Goal: Task Accomplishment & Management: Manage account settings

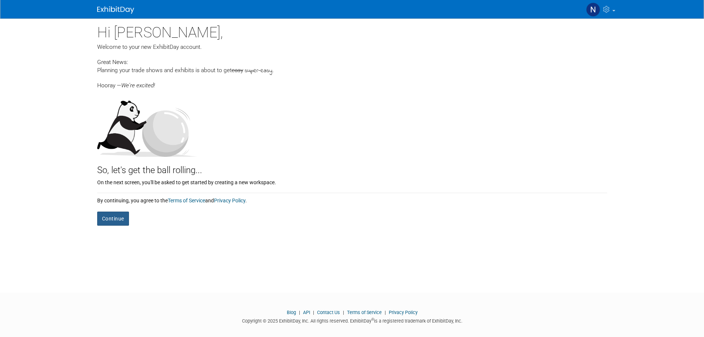
click at [110, 220] on button "Continue" at bounding box center [113, 218] width 32 height 14
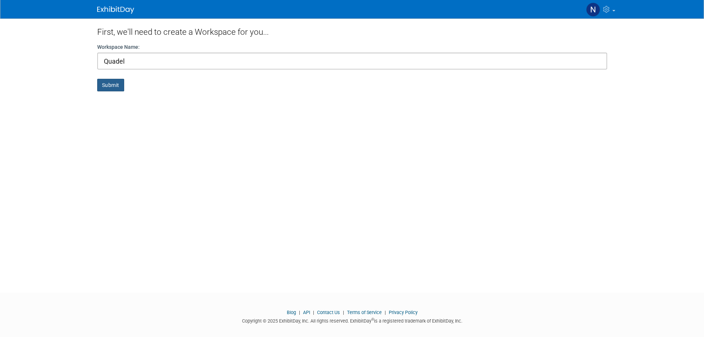
type input "Quadel"
click at [115, 86] on button "Submit" at bounding box center [110, 85] width 27 height 13
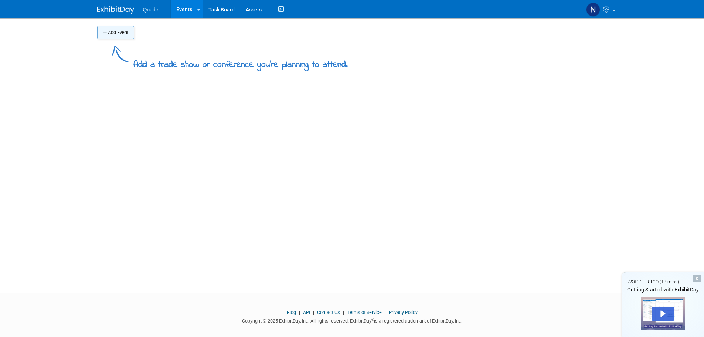
click at [118, 28] on button "Add Event" at bounding box center [115, 32] width 37 height 13
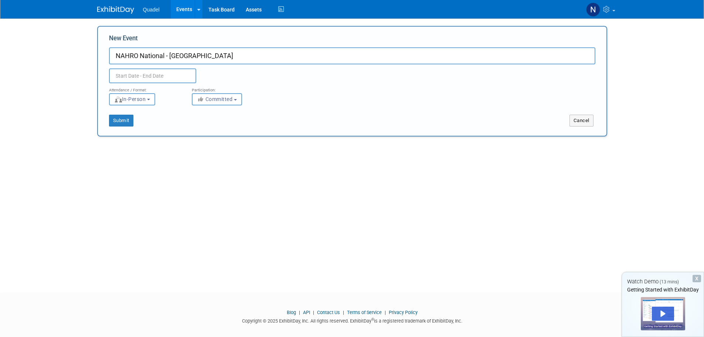
type input "NAHRO National - [GEOGRAPHIC_DATA]"
click at [517, 194] on div "Add Event Add a trade show or conference you're planning to attend. New Event N…" at bounding box center [352, 148] width 521 height 261
click at [155, 75] on input "text" at bounding box center [152, 75] width 87 height 15
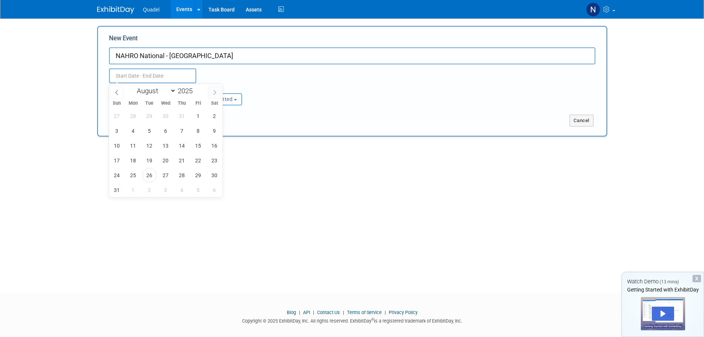
click at [214, 91] on icon at bounding box center [214, 92] width 5 height 5
select select "8"
click at [214, 163] on span "27" at bounding box center [214, 160] width 14 height 14
click at [135, 175] on span "29" at bounding box center [133, 175] width 14 height 14
type input "[DATE] to [DATE]"
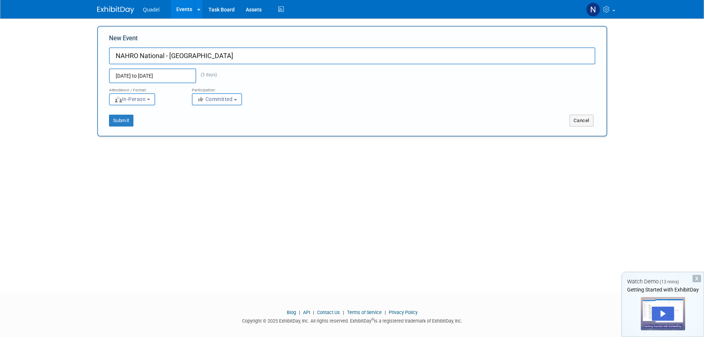
click at [237, 101] on button "Committed" at bounding box center [217, 99] width 50 height 12
click at [150, 101] on button "In-Person" at bounding box center [132, 99] width 46 height 12
click at [115, 114] on div "Submit Cancel" at bounding box center [352, 115] width 498 height 21
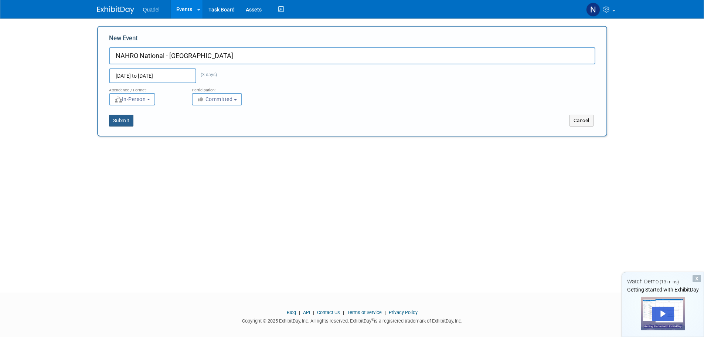
click at [119, 116] on button "Submit" at bounding box center [121, 121] width 24 height 12
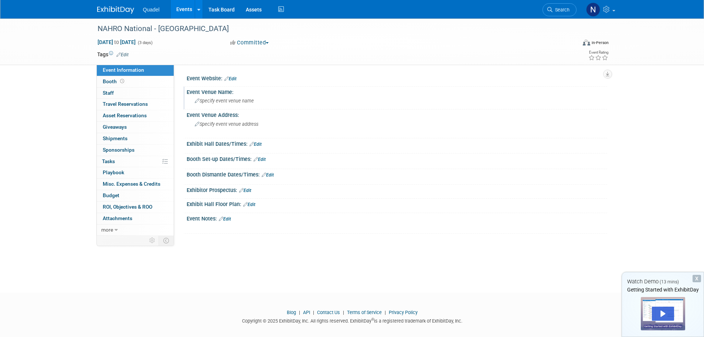
click at [211, 102] on span "Specify event venue name" at bounding box center [224, 101] width 59 height 6
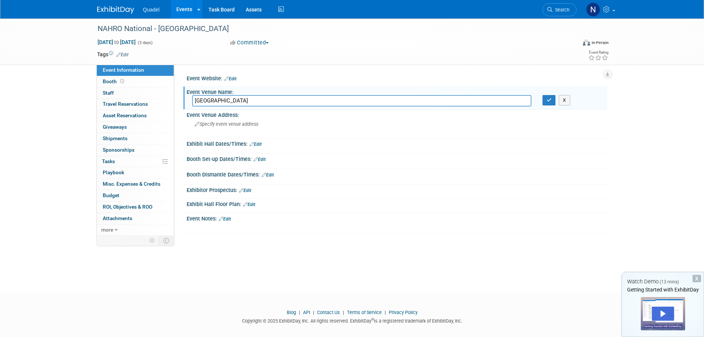
type input "Phoenix Convention Center"
click at [259, 143] on link "Edit" at bounding box center [256, 144] width 12 height 5
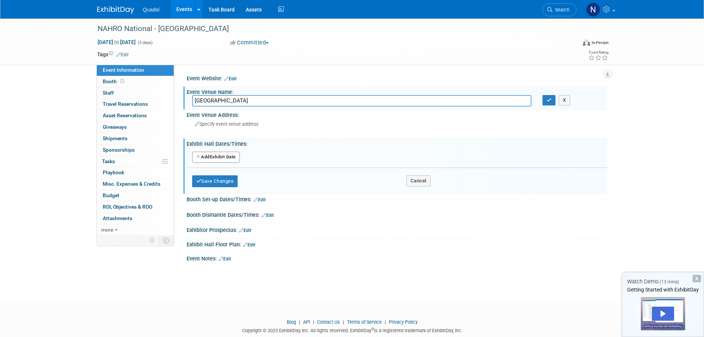
click at [221, 159] on button "Add Another Exhibit Date" at bounding box center [216, 157] width 48 height 11
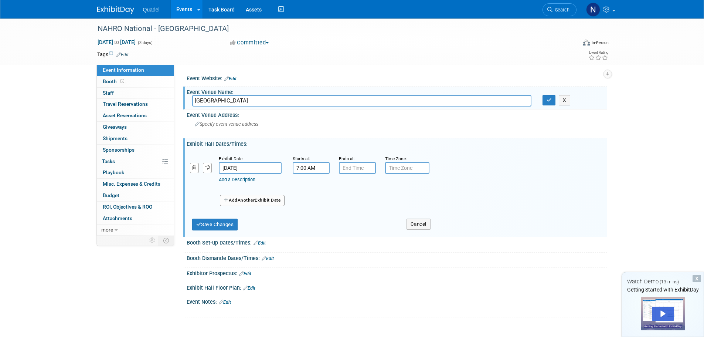
click at [313, 169] on input "7:00 AM" at bounding box center [311, 168] width 37 height 12
click at [311, 186] on span at bounding box center [309, 186] width 13 height 13
type input "9:00 AM"
click at [352, 167] on input "7:00 PM" at bounding box center [357, 168] width 37 height 12
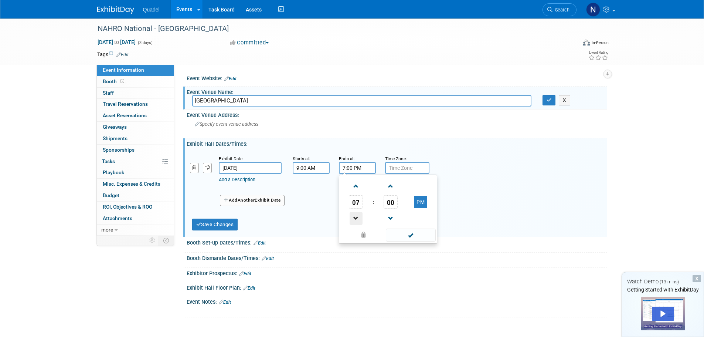
click at [355, 220] on span at bounding box center [356, 218] width 13 height 13
type input "6:00 PM"
click at [402, 164] on input "text" at bounding box center [407, 168] width 44 height 12
type input "Phoenix"
click at [474, 174] on div "Add a Description Description:" at bounding box center [377, 178] width 316 height 9
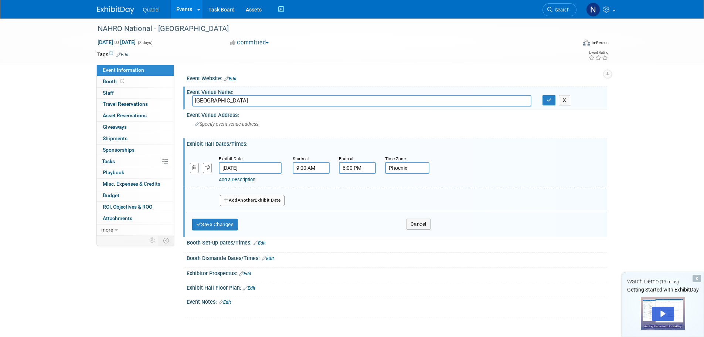
click at [252, 200] on span "Another" at bounding box center [246, 199] width 17 height 5
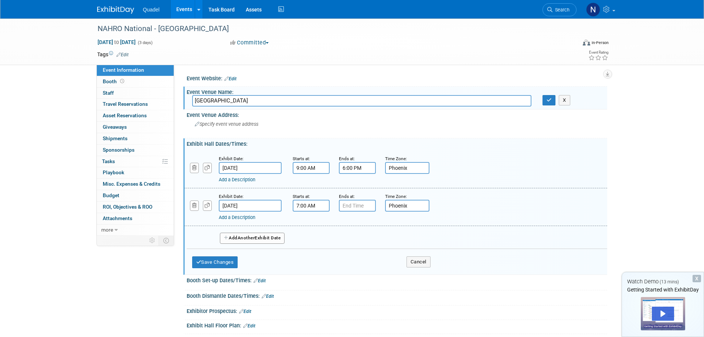
click at [306, 206] on input "7:00 AM" at bounding box center [311, 206] width 37 height 12
click at [310, 224] on span at bounding box center [309, 223] width 13 height 13
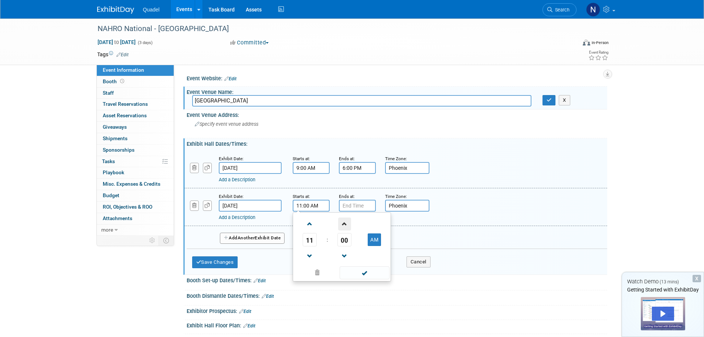
click at [344, 224] on span at bounding box center [344, 223] width 13 height 13
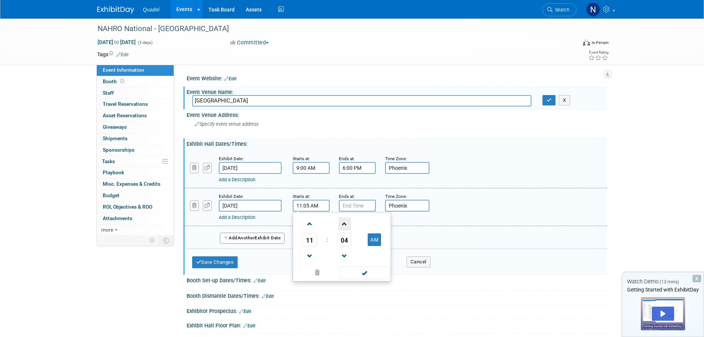
click at [344, 224] on span at bounding box center [344, 223] width 13 height 13
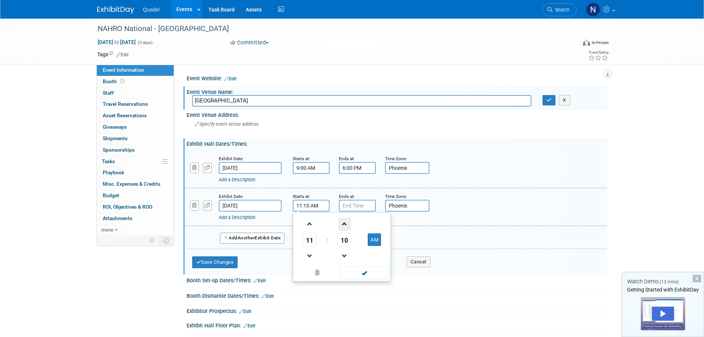
click at [344, 224] on span at bounding box center [344, 223] width 13 height 13
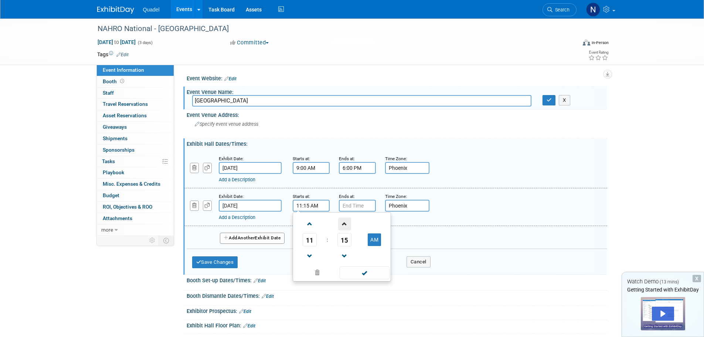
click at [344, 224] on span at bounding box center [344, 223] width 13 height 13
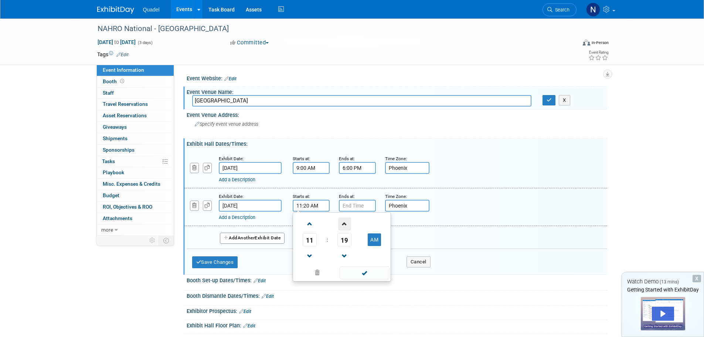
click at [344, 224] on span at bounding box center [344, 223] width 13 height 13
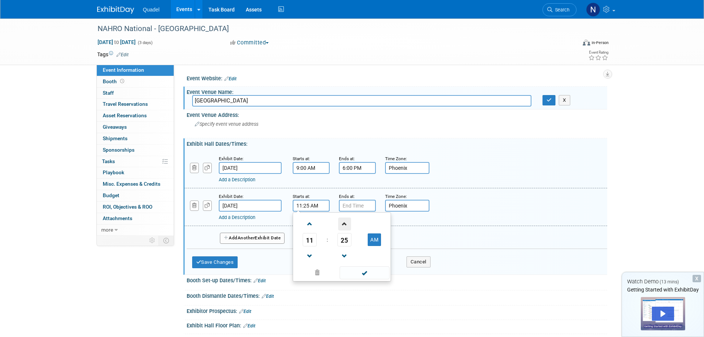
click at [344, 224] on span at bounding box center [344, 223] width 13 height 13
click at [345, 224] on span at bounding box center [344, 223] width 13 height 13
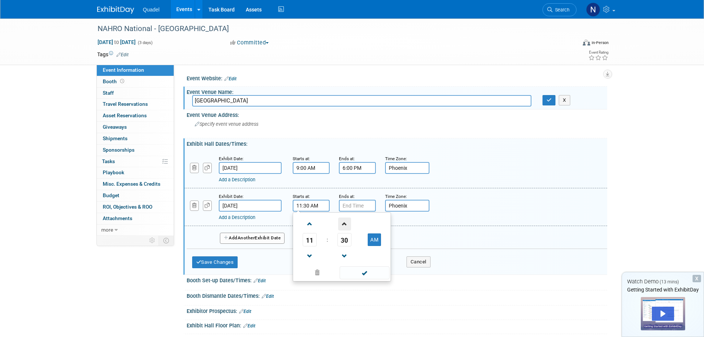
click at [345, 224] on span at bounding box center [344, 223] width 13 height 13
click at [344, 224] on span at bounding box center [344, 223] width 13 height 13
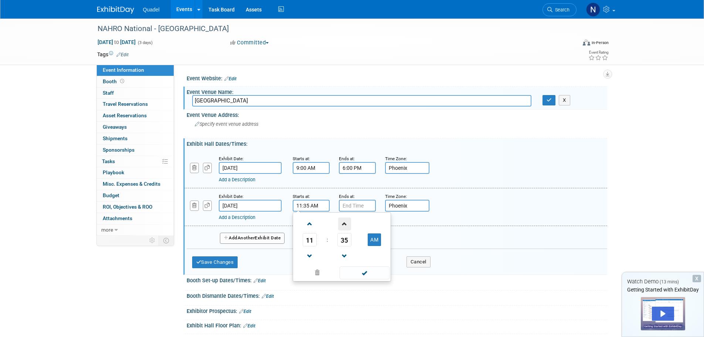
click at [344, 224] on span at bounding box center [344, 223] width 13 height 13
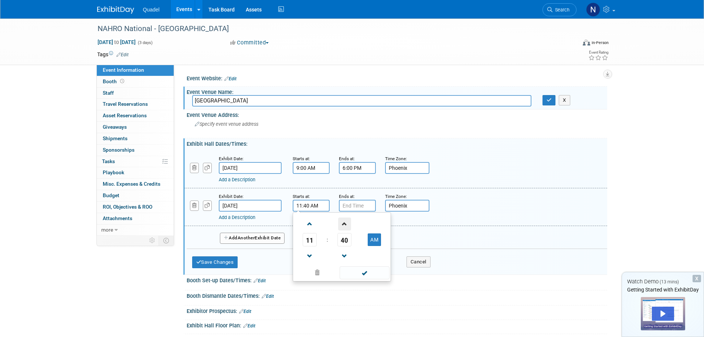
click at [344, 224] on span at bounding box center [344, 223] width 13 height 13
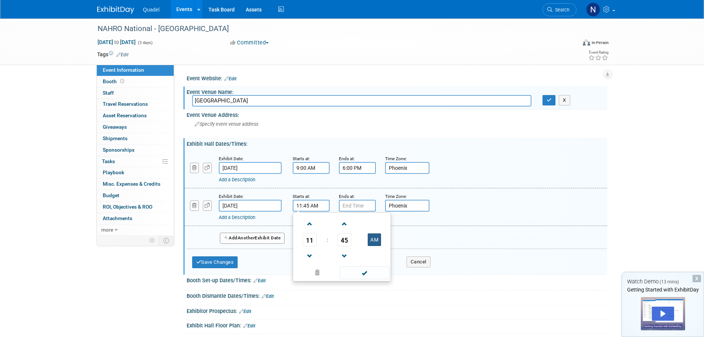
click at [371, 241] on button "AM" at bounding box center [374, 239] width 13 height 13
click at [379, 243] on button "PM" at bounding box center [374, 239] width 13 height 13
type input "11:45 AM"
click at [359, 203] on input "7:00 PM" at bounding box center [357, 206] width 37 height 12
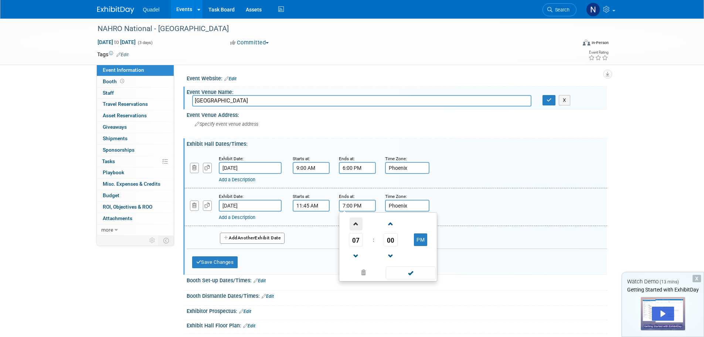
click at [359, 219] on span at bounding box center [356, 223] width 13 height 13
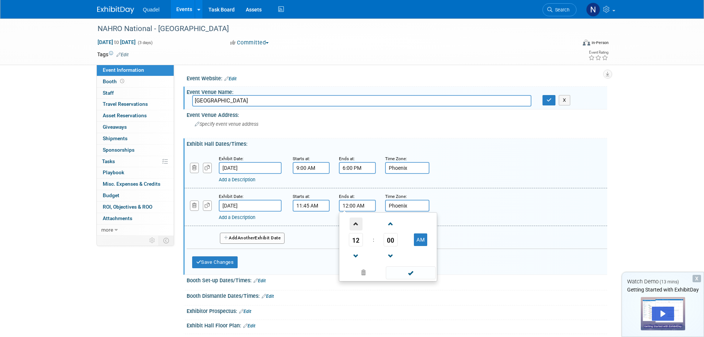
click at [359, 219] on span at bounding box center [356, 223] width 13 height 13
click at [356, 254] on span at bounding box center [356, 256] width 13 height 13
click at [394, 226] on span at bounding box center [390, 223] width 13 height 13
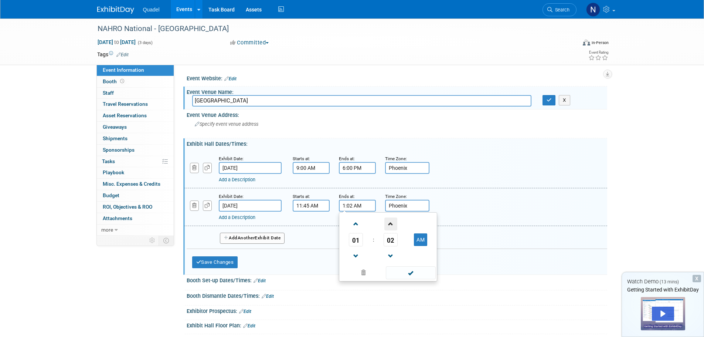
click at [394, 226] on span at bounding box center [390, 223] width 13 height 13
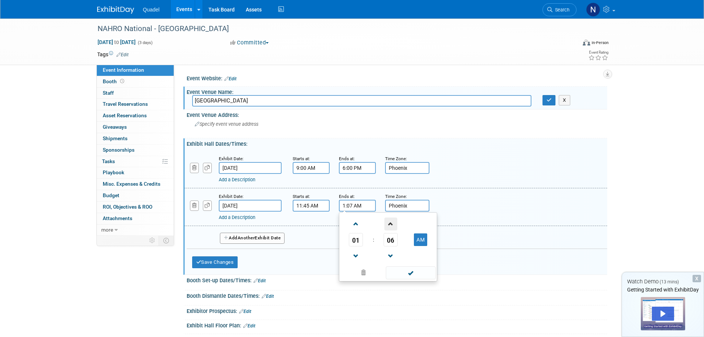
click at [394, 226] on span at bounding box center [390, 223] width 13 height 13
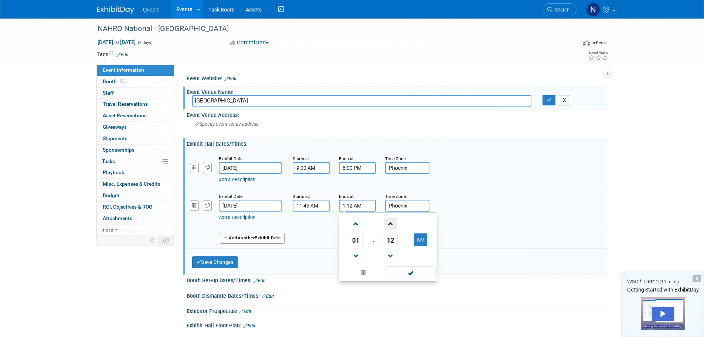
click at [394, 226] on span at bounding box center [390, 223] width 13 height 13
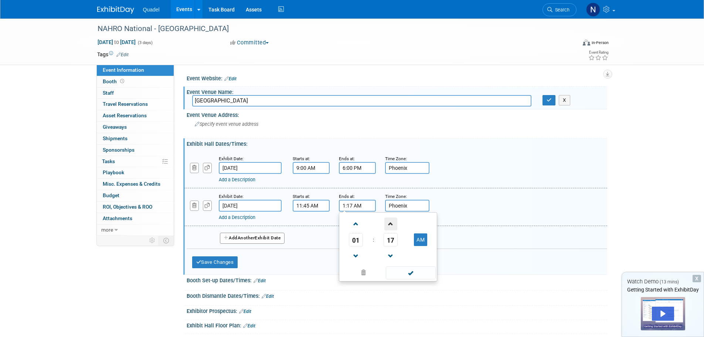
click at [394, 226] on span at bounding box center [390, 223] width 13 height 13
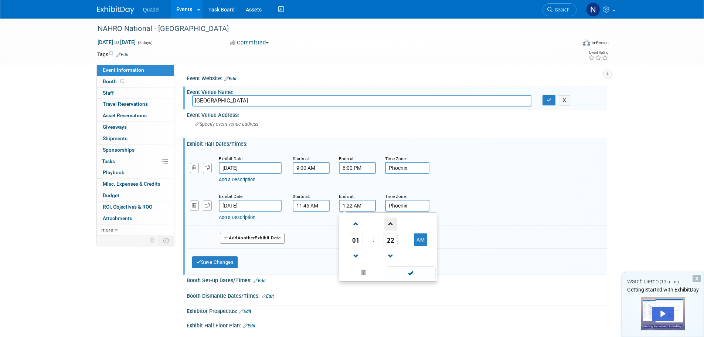
click at [394, 226] on span at bounding box center [390, 223] width 13 height 13
click at [393, 226] on span at bounding box center [390, 223] width 13 height 13
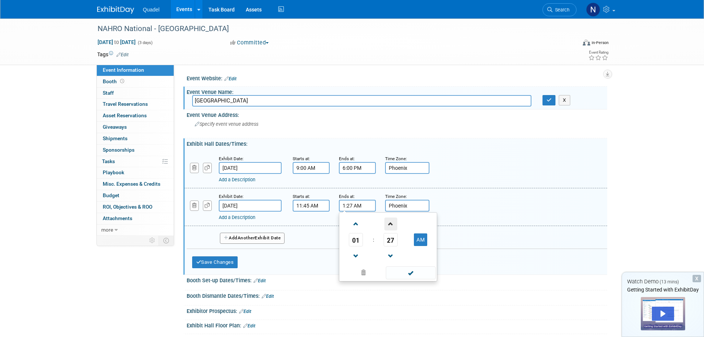
click at [393, 226] on span at bounding box center [390, 223] width 13 height 13
click at [391, 255] on span at bounding box center [390, 256] width 13 height 13
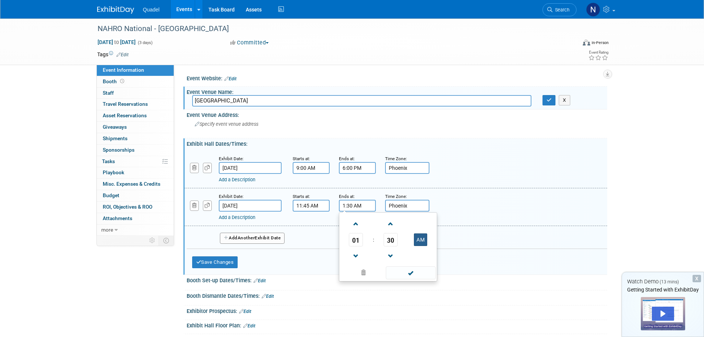
click at [420, 242] on button "AM" at bounding box center [420, 239] width 13 height 13
type input "1:30 PM"
click at [484, 239] on div "Add Another Exhibit Date" at bounding box center [397, 236] width 421 height 20
click at [233, 179] on link "Add a Description" at bounding box center [237, 180] width 37 height 6
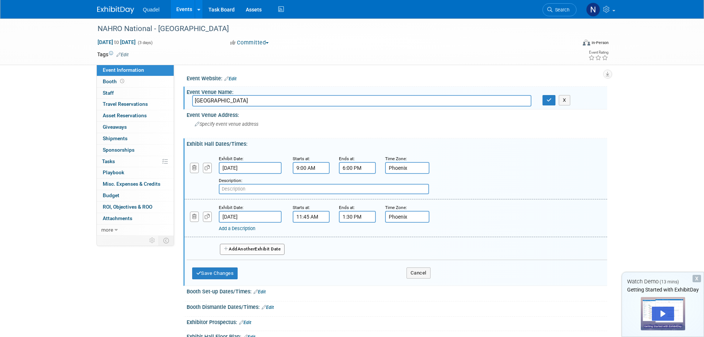
click at [243, 187] on input "text" at bounding box center [324, 189] width 210 height 10
type input "Exhibitor Move-In"
click at [252, 229] on link "Add a Description" at bounding box center [237, 228] width 37 height 6
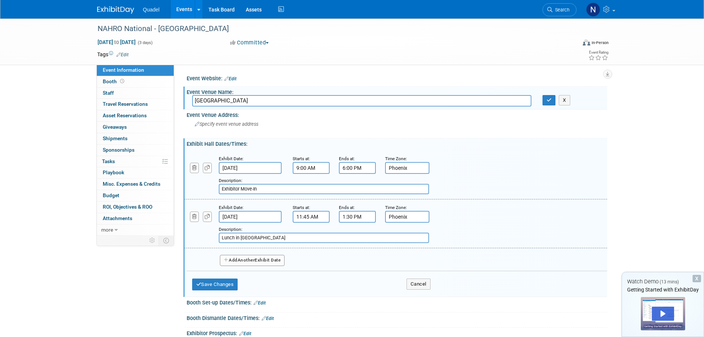
type input "Lunch in [GEOGRAPHIC_DATA]"
click at [265, 260] on button "Add Another Exhibit Date" at bounding box center [252, 260] width 65 height 11
select select "8"
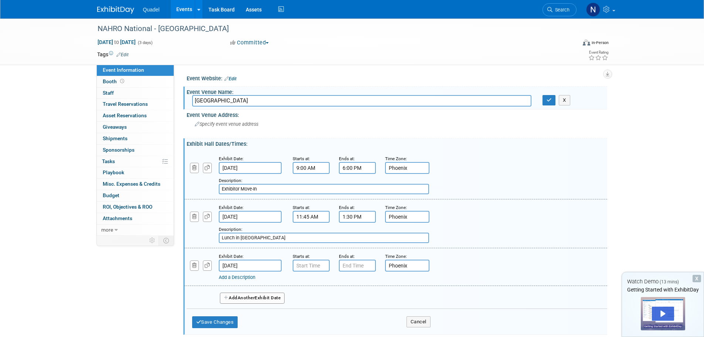
click at [264, 265] on input "[DATE]" at bounding box center [250, 265] width 63 height 12
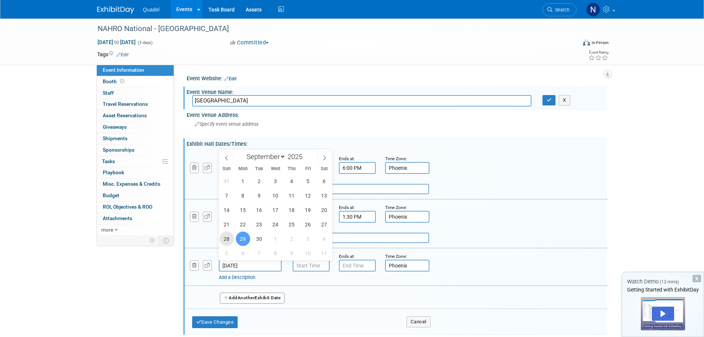
click at [223, 237] on span "28" at bounding box center [227, 238] width 14 height 14
type input "[DATE]"
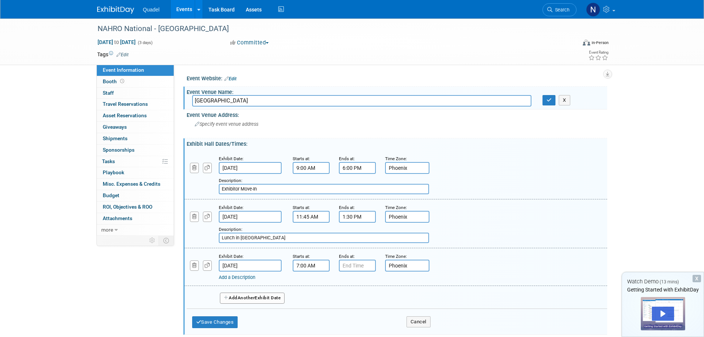
click at [312, 269] on input "7:00 AM" at bounding box center [311, 265] width 37 height 12
click at [314, 284] on span at bounding box center [309, 283] width 13 height 13
click at [306, 314] on span at bounding box center [309, 315] width 13 height 13
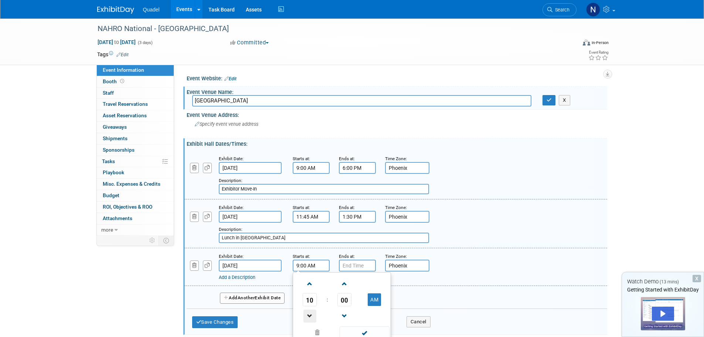
click at [306, 314] on span at bounding box center [309, 315] width 13 height 13
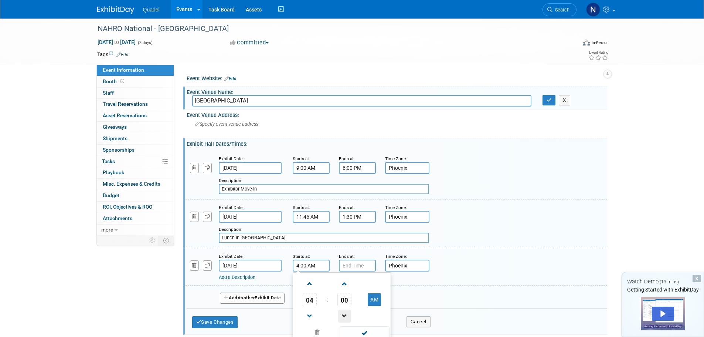
click at [345, 317] on span at bounding box center [344, 315] width 13 height 13
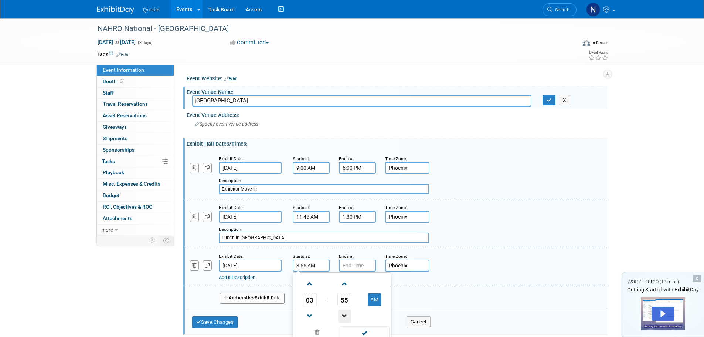
click at [345, 317] on span at bounding box center [344, 315] width 13 height 13
click at [335, 314] on td at bounding box center [344, 315] width 31 height 19
click at [340, 315] on span at bounding box center [344, 315] width 13 height 13
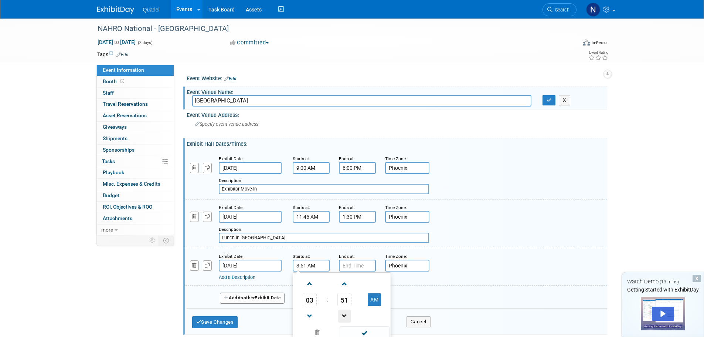
click at [340, 315] on span at bounding box center [344, 315] width 13 height 13
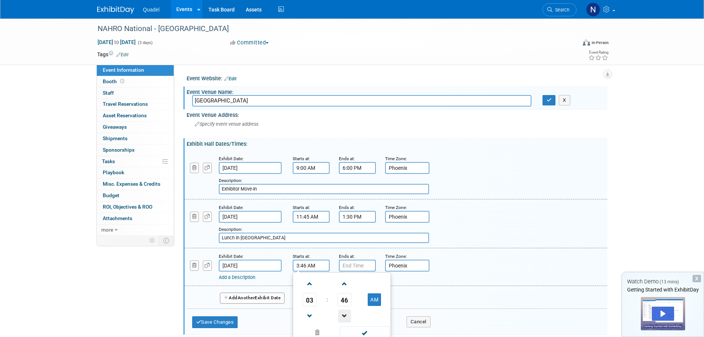
click at [340, 315] on span at bounding box center [344, 315] width 13 height 13
click at [312, 282] on span at bounding box center [309, 283] width 13 height 13
click at [370, 295] on button "AM" at bounding box center [374, 299] width 13 height 13
type input "4:45 PM"
click at [363, 262] on input "7:00 PM" at bounding box center [357, 265] width 37 height 12
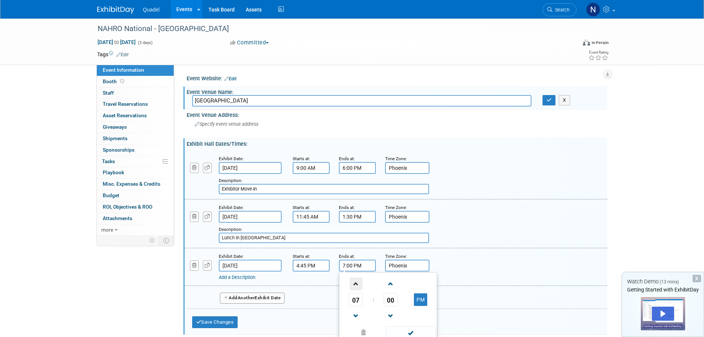
click at [357, 284] on span at bounding box center [356, 283] width 13 height 13
click at [394, 315] on span at bounding box center [390, 315] width 13 height 13
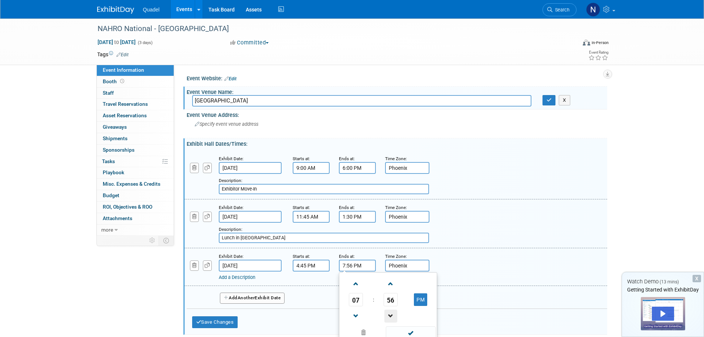
click at [394, 315] on span at bounding box center [390, 315] width 13 height 13
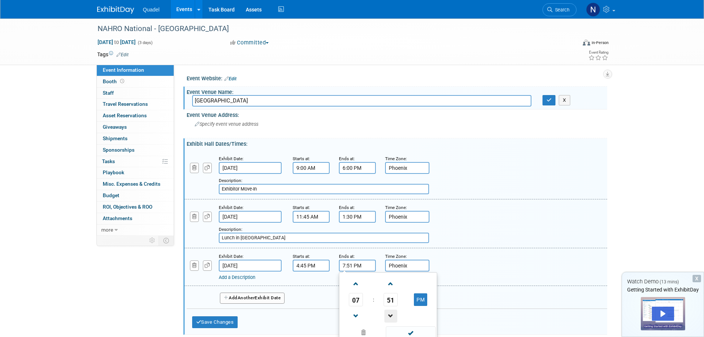
click at [394, 315] on span at bounding box center [390, 315] width 13 height 13
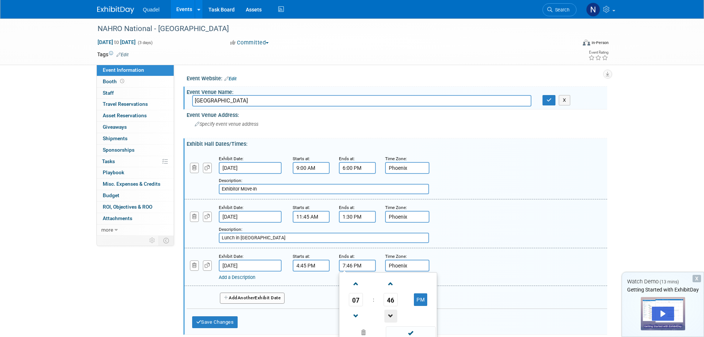
click at [394, 315] on span at bounding box center [390, 315] width 13 height 13
click at [360, 315] on span at bounding box center [356, 315] width 13 height 13
type input "6:45 PM"
click at [494, 286] on div "Add Another Exhibit Date" at bounding box center [397, 296] width 421 height 20
click at [255, 296] on span "Another" at bounding box center [246, 297] width 17 height 5
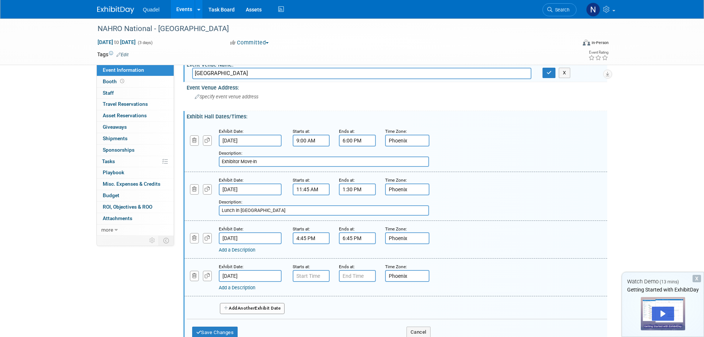
scroll to position [74, 0]
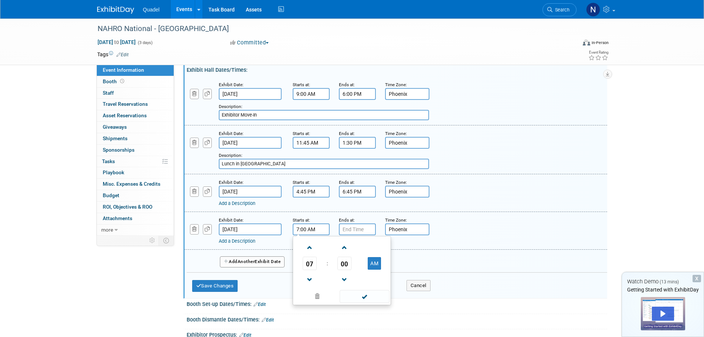
click at [302, 231] on input "7:00 AM" at bounding box center [311, 229] width 37 height 12
click at [309, 243] on span at bounding box center [309, 247] width 13 height 13
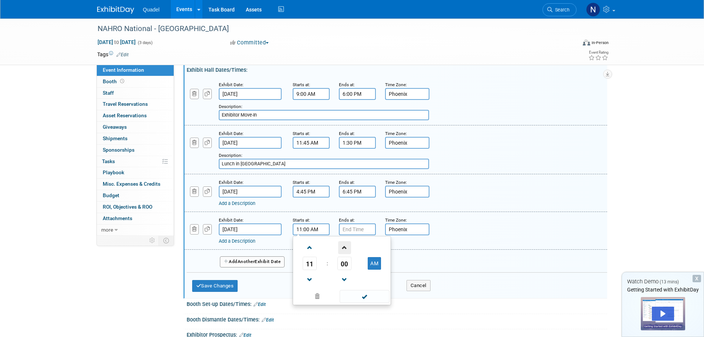
click at [345, 247] on span at bounding box center [344, 247] width 13 height 13
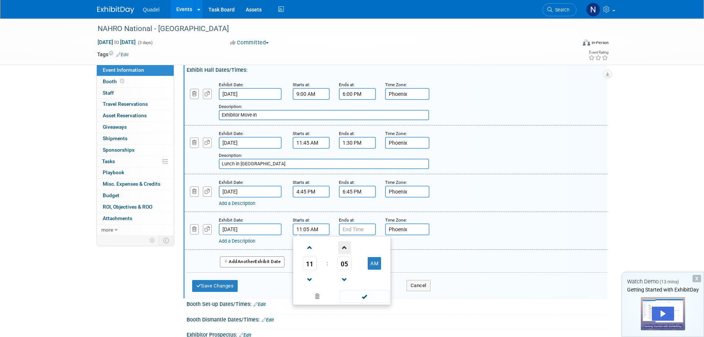
click at [346, 248] on span at bounding box center [344, 247] width 13 height 13
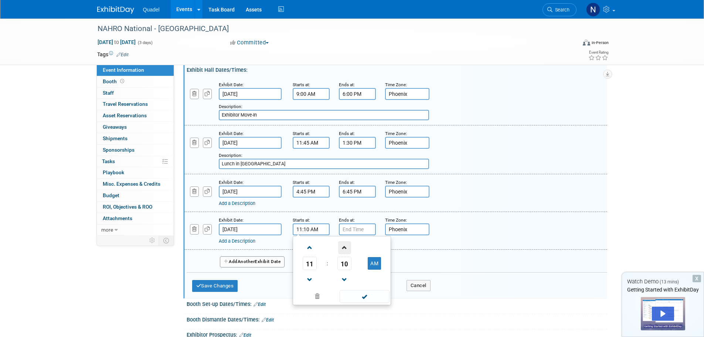
click at [346, 248] on span at bounding box center [344, 247] width 13 height 13
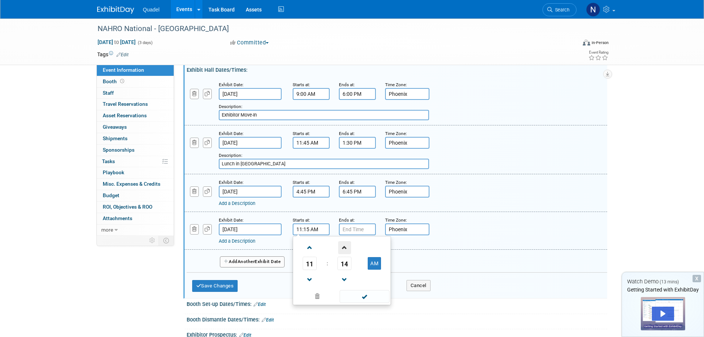
click at [346, 248] on span at bounding box center [344, 247] width 13 height 13
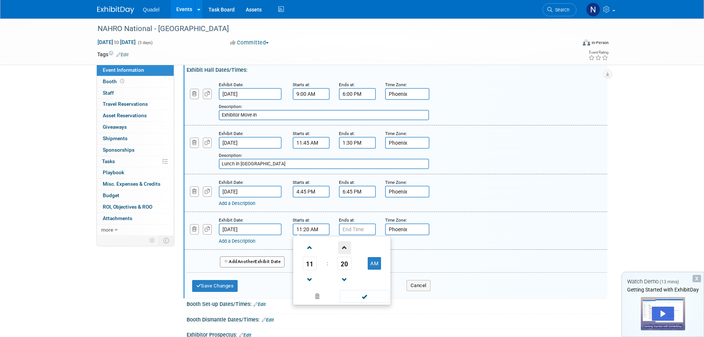
click at [346, 248] on span at bounding box center [344, 247] width 13 height 13
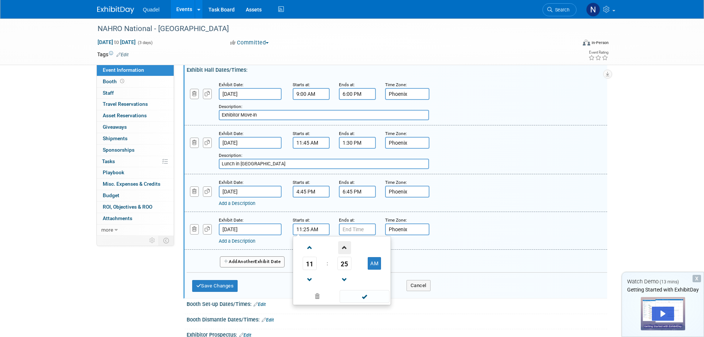
click at [346, 248] on span at bounding box center [344, 247] width 13 height 13
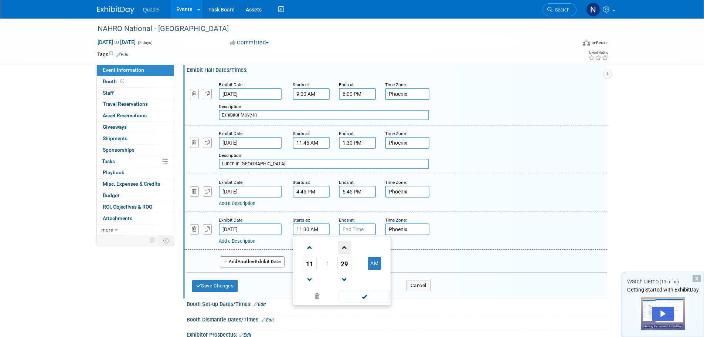
click at [346, 248] on span at bounding box center [344, 247] width 13 height 13
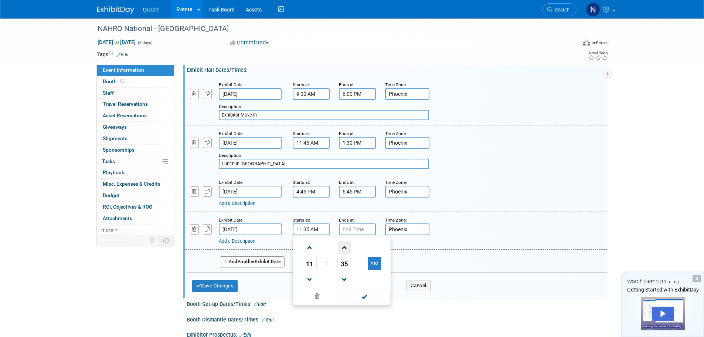
click at [346, 248] on span at bounding box center [344, 247] width 13 height 13
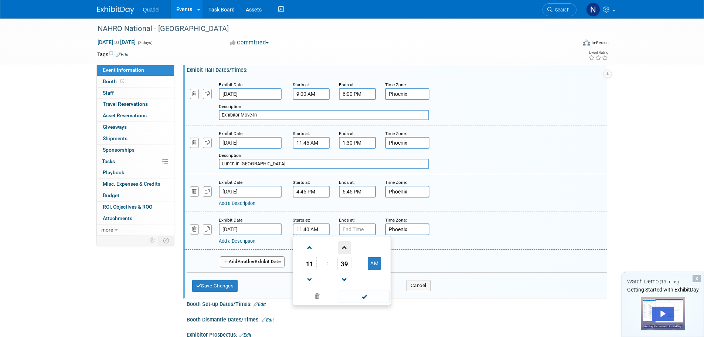
click at [346, 248] on span at bounding box center [344, 247] width 13 height 13
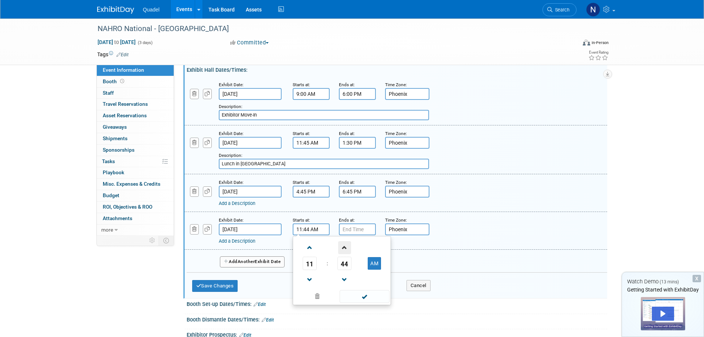
type input "11:45 AM"
click at [359, 298] on span at bounding box center [365, 296] width 50 height 13
click at [354, 226] on input "7:00 PM" at bounding box center [357, 229] width 37 height 12
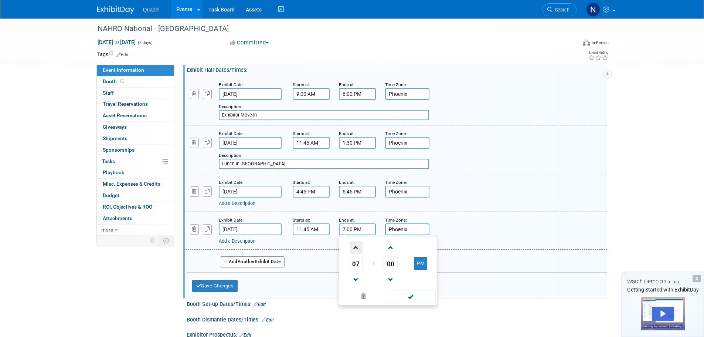
click at [357, 245] on span at bounding box center [356, 247] width 13 height 13
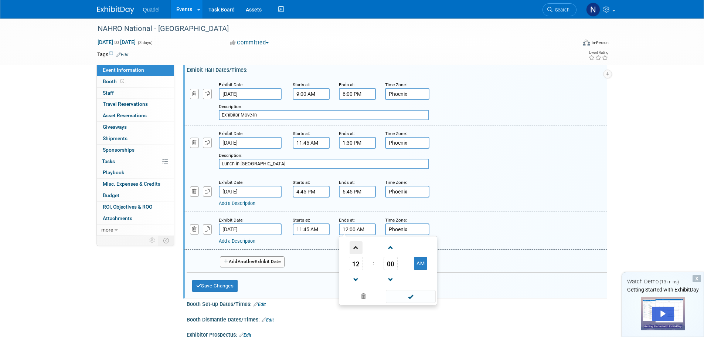
click at [357, 245] on span at bounding box center [356, 247] width 13 height 13
click at [392, 247] on span at bounding box center [390, 247] width 13 height 13
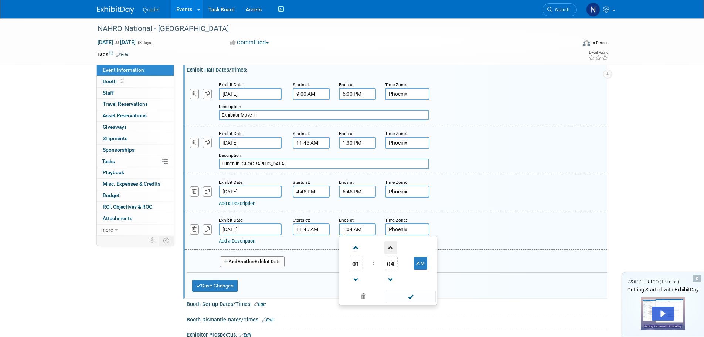
click at [392, 247] on span at bounding box center [390, 247] width 13 height 13
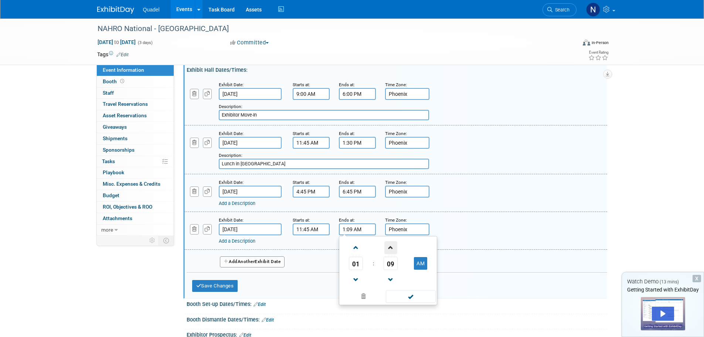
click at [392, 247] on span at bounding box center [390, 247] width 13 height 13
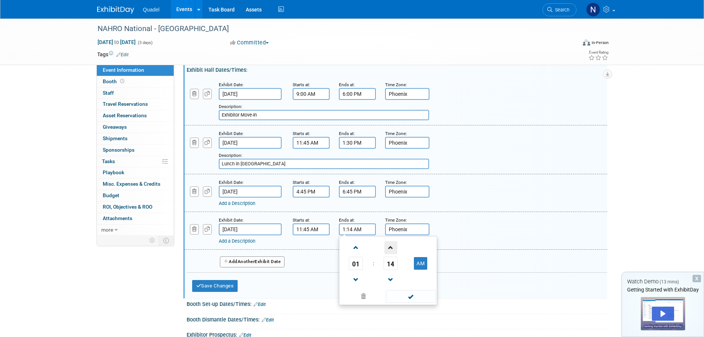
click at [392, 247] on span at bounding box center [390, 247] width 13 height 13
click at [393, 247] on span at bounding box center [390, 247] width 13 height 13
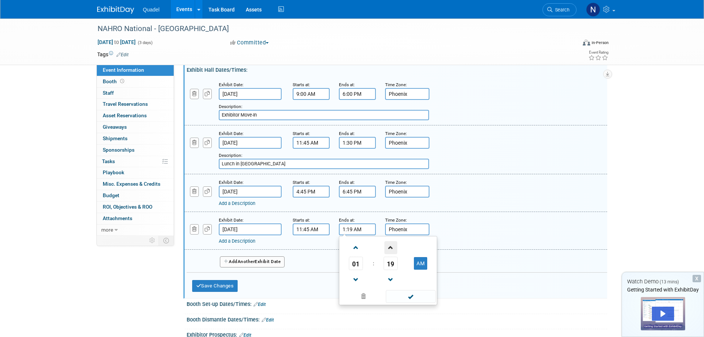
click at [393, 247] on span at bounding box center [390, 247] width 13 height 13
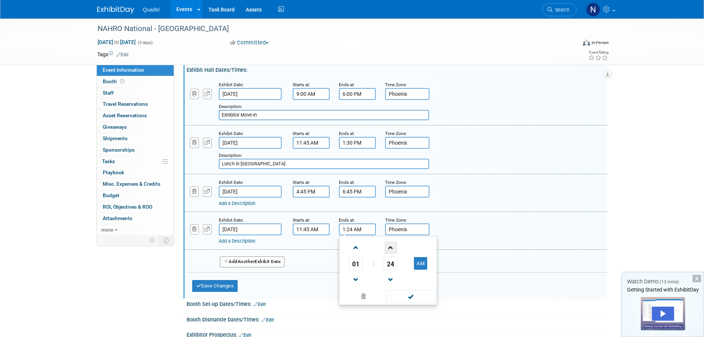
click at [393, 247] on span at bounding box center [390, 247] width 13 height 13
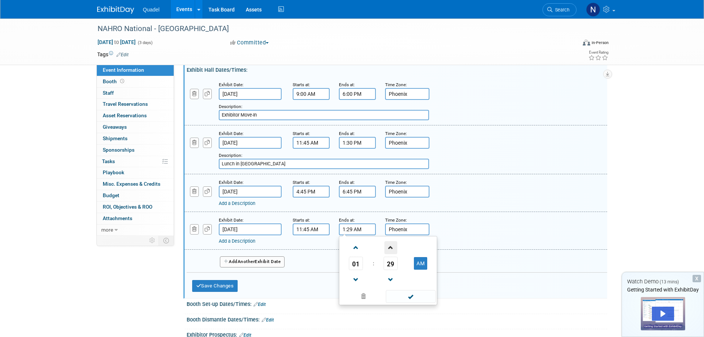
click at [393, 247] on span at bounding box center [390, 247] width 13 height 13
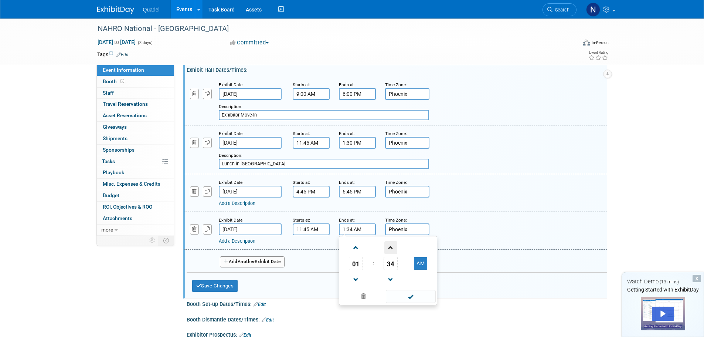
click at [393, 247] on span at bounding box center [390, 247] width 13 height 13
click at [390, 278] on span at bounding box center [390, 279] width 13 height 13
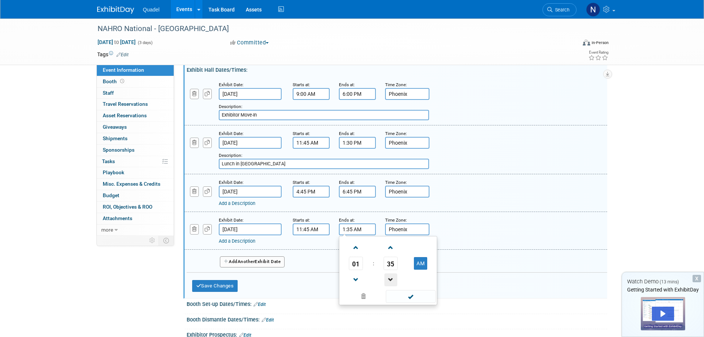
click at [390, 278] on span at bounding box center [390, 279] width 13 height 13
click at [389, 278] on span at bounding box center [390, 279] width 13 height 13
click at [388, 277] on span at bounding box center [390, 279] width 13 height 13
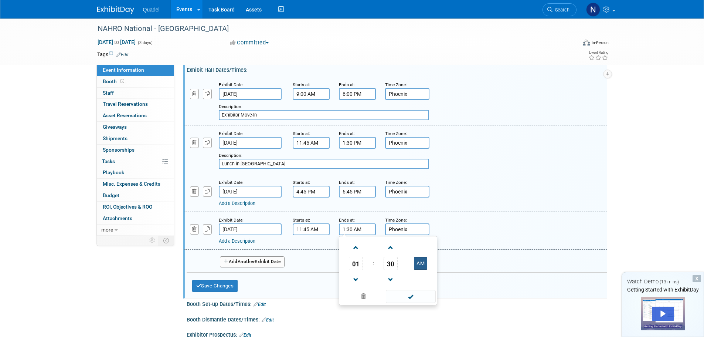
click at [421, 264] on button "AM" at bounding box center [420, 263] width 13 height 13
type input "1:30 PM"
click at [411, 295] on span at bounding box center [411, 296] width 50 height 13
click at [240, 205] on link "Add a Description" at bounding box center [237, 203] width 37 height 6
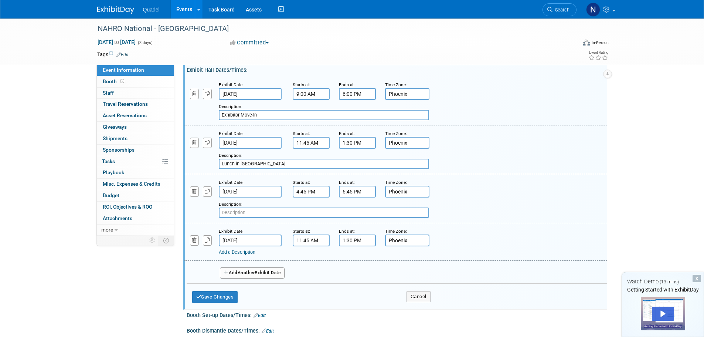
click at [262, 211] on input "text" at bounding box center [324, 212] width 210 height 10
type input "Reception in [GEOGRAPHIC_DATA]"
click at [238, 253] on link "Add a Description" at bounding box center [237, 252] width 37 height 6
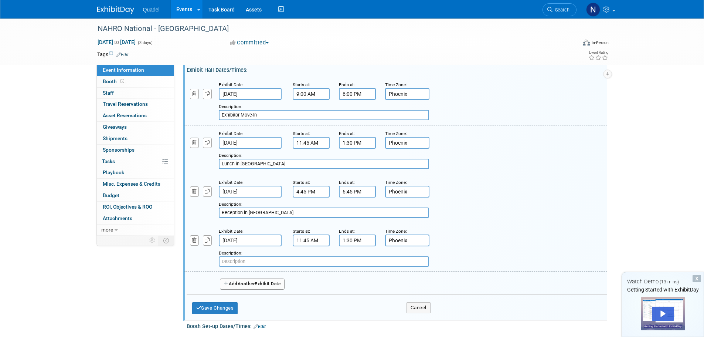
click at [243, 259] on input "text" at bounding box center [324, 261] width 210 height 10
type input "Lunch in [GEOGRAPHIC_DATA]"
click at [265, 282] on button "Add Another Exhibit Date" at bounding box center [252, 283] width 65 height 11
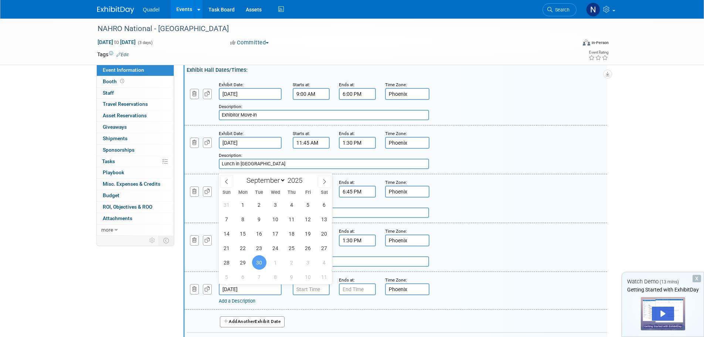
click at [259, 291] on input "Sep 30, 2025" at bounding box center [250, 289] width 63 height 12
click at [247, 261] on span "29" at bounding box center [243, 262] width 14 height 14
type input "[DATE]"
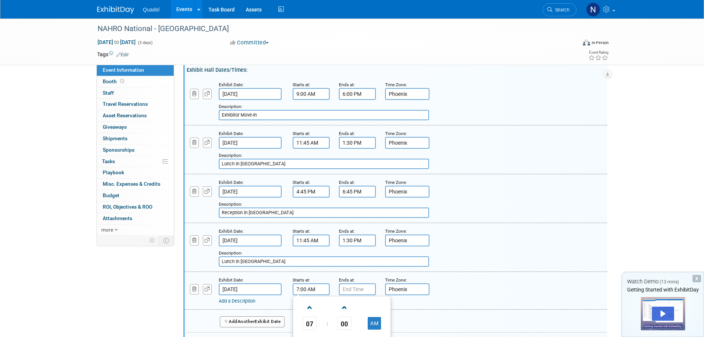
click at [305, 294] on input "7:00 AM" at bounding box center [311, 289] width 37 height 12
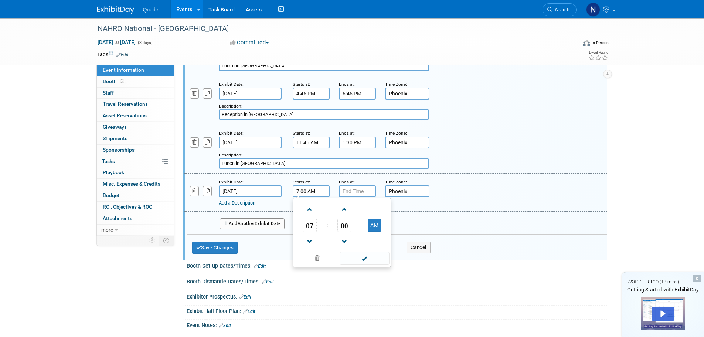
scroll to position [185, 0]
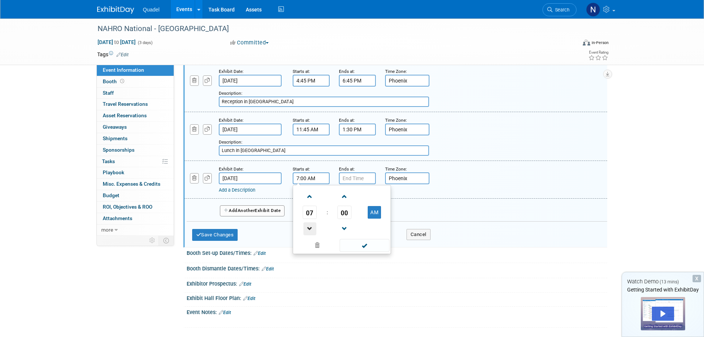
click at [312, 229] on span at bounding box center [309, 228] width 13 height 13
click at [344, 228] on span at bounding box center [344, 228] width 13 height 13
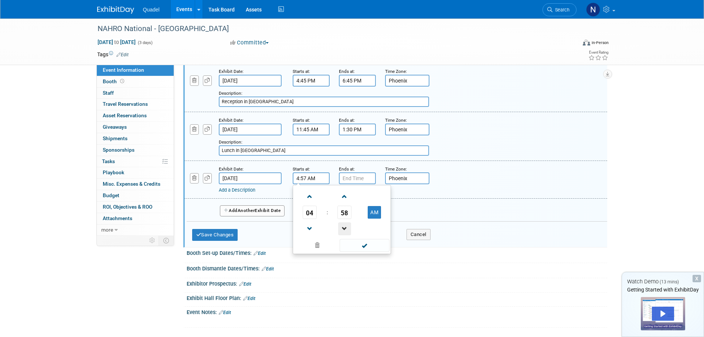
click at [344, 228] on span at bounding box center [344, 228] width 13 height 13
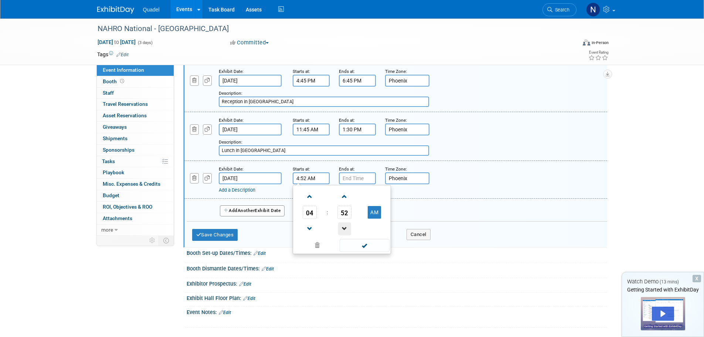
click at [344, 228] on span at bounding box center [344, 228] width 13 height 13
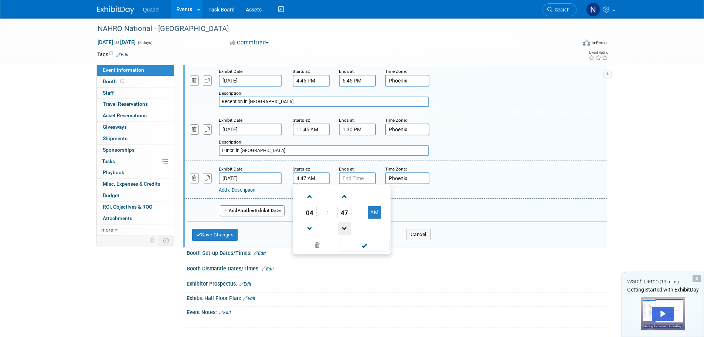
click at [344, 228] on span at bounding box center [344, 228] width 13 height 13
click at [347, 196] on span at bounding box center [344, 196] width 13 height 13
click at [371, 212] on button "AM" at bounding box center [374, 212] width 13 height 13
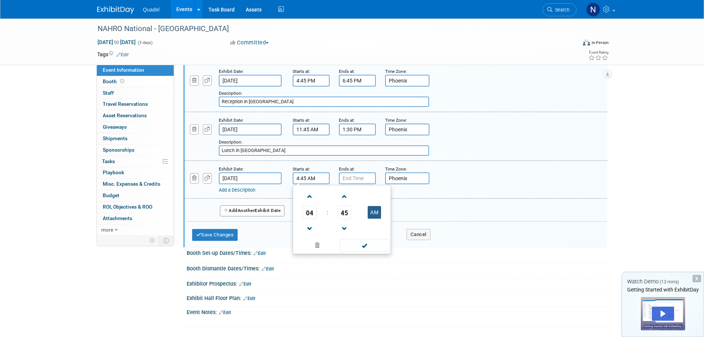
type input "4:45 PM"
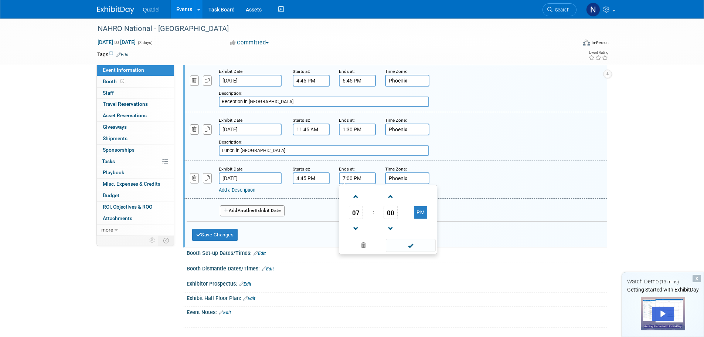
click at [357, 176] on input "7:00 PM" at bounding box center [357, 178] width 37 height 12
click at [394, 228] on span at bounding box center [390, 228] width 13 height 13
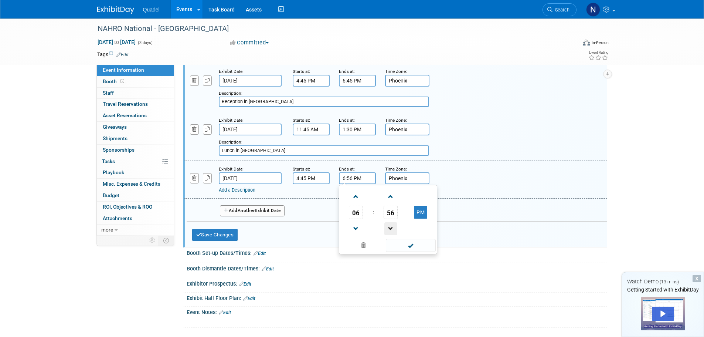
click at [394, 228] on span at bounding box center [390, 228] width 13 height 13
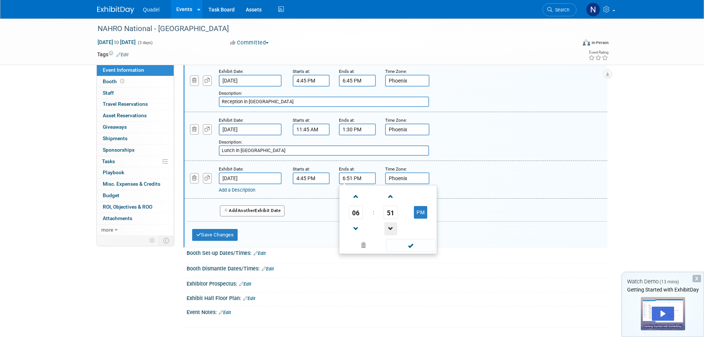
click at [394, 228] on span at bounding box center [390, 228] width 13 height 13
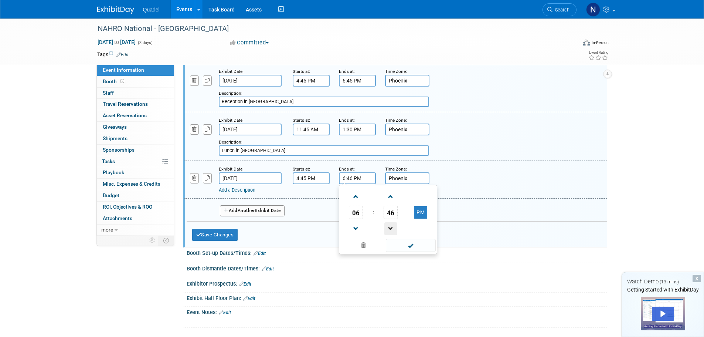
click at [394, 228] on span at bounding box center [390, 228] width 13 height 13
type input "6:45 PM"
click at [401, 245] on span at bounding box center [411, 245] width 50 height 13
click at [230, 187] on link "Add a Description" at bounding box center [237, 190] width 37 height 6
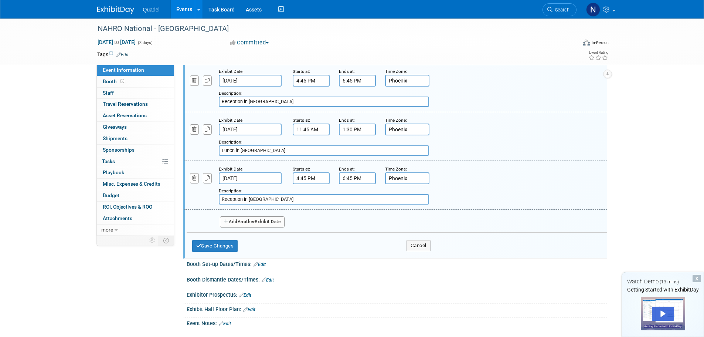
type input "Reception in [GEOGRAPHIC_DATA]"
click at [251, 220] on span "Another" at bounding box center [246, 221] width 17 height 5
select select "8"
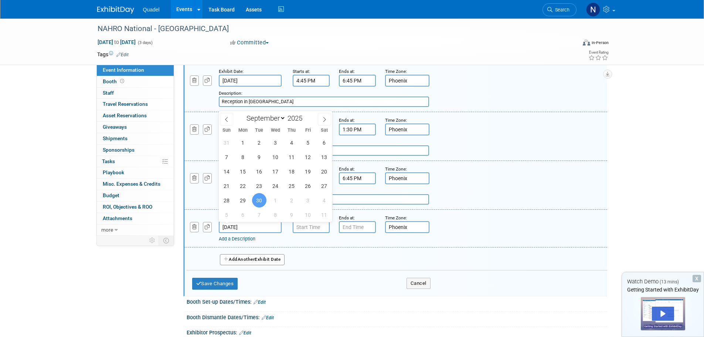
click at [251, 223] on input "Sep 30, 2025" at bounding box center [250, 227] width 63 height 12
click at [246, 200] on span "29" at bounding box center [243, 200] width 14 height 14
type input "[DATE]"
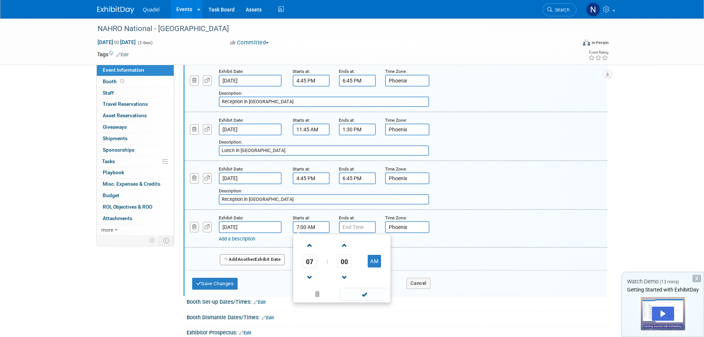
click at [317, 228] on input "7:00 AM" at bounding box center [311, 227] width 37 height 12
click at [374, 260] on button "AM" at bounding box center [374, 261] width 13 height 13
type input "7:00 PM"
click at [365, 225] on input "7:00 PM" at bounding box center [357, 227] width 37 height 12
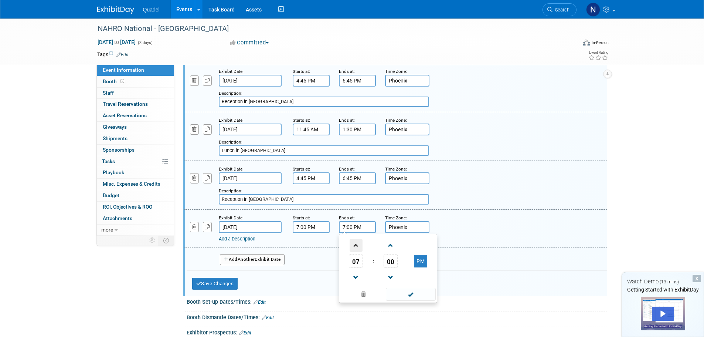
click at [354, 248] on span at bounding box center [356, 245] width 13 height 13
type input "10:00 PM"
click at [399, 293] on span at bounding box center [411, 294] width 50 height 13
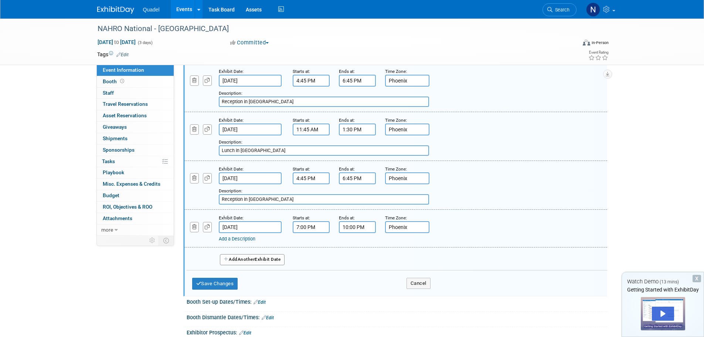
click at [241, 235] on div "Add a Description" at bounding box center [377, 238] width 316 height 7
click at [243, 241] on link "Add a Description" at bounding box center [237, 239] width 37 height 6
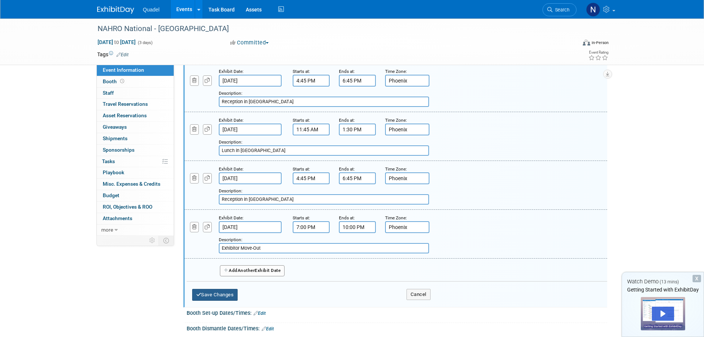
type input "Exhibitor Move-Out"
click at [220, 291] on button "Save Changes" at bounding box center [215, 295] width 46 height 12
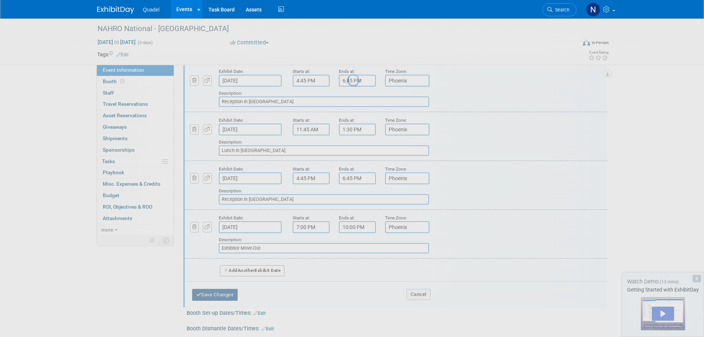
scroll to position [7, 0]
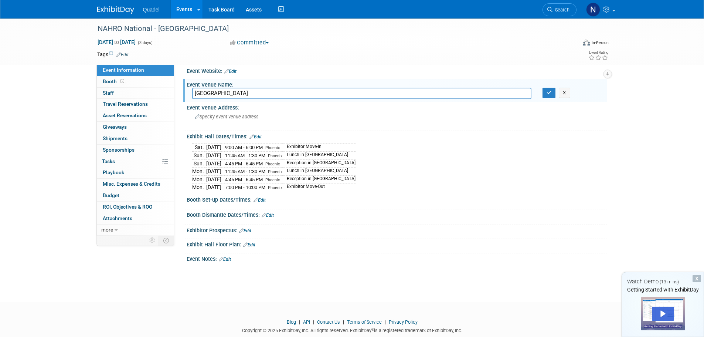
click at [264, 197] on link "Edit" at bounding box center [260, 199] width 12 height 5
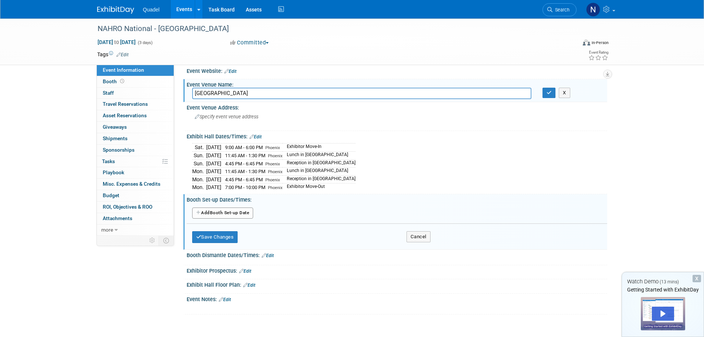
click at [232, 213] on button "Add Another Booth Set-up Date" at bounding box center [222, 212] width 61 height 11
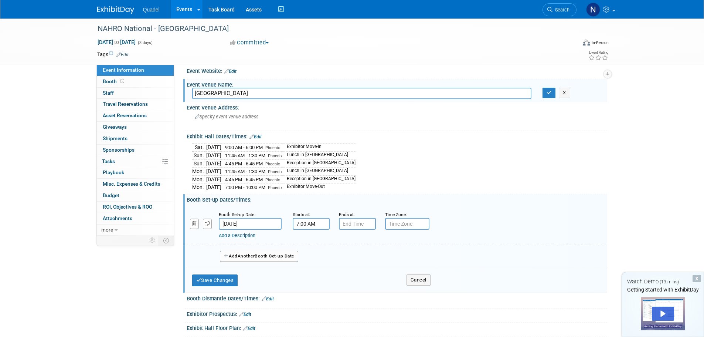
click at [315, 223] on input "7:00 AM" at bounding box center [311, 224] width 37 height 12
click at [312, 238] on span at bounding box center [309, 241] width 13 height 13
type input "9:00 AM"
click at [370, 288] on span at bounding box center [365, 290] width 50 height 13
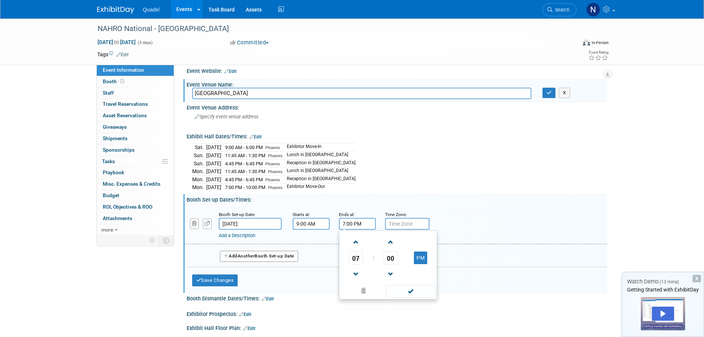
click at [354, 221] on input "7:00 PM" at bounding box center [357, 224] width 37 height 12
click at [357, 270] on span at bounding box center [356, 274] width 13 height 13
type input "6:00 PM"
click at [418, 288] on span at bounding box center [411, 290] width 50 height 13
click at [400, 224] on input "text" at bounding box center [407, 224] width 44 height 12
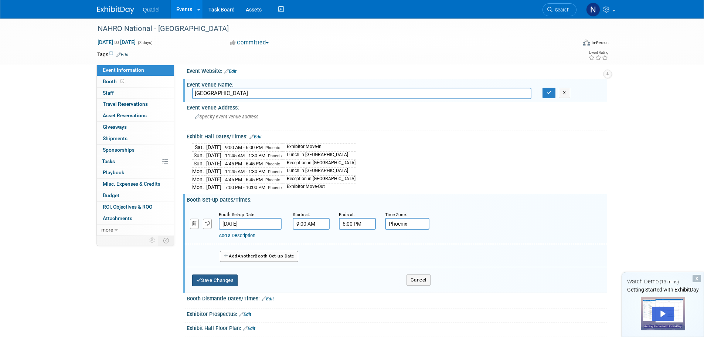
type input "Phoenix"
click at [228, 279] on button "Save Changes" at bounding box center [215, 280] width 46 height 12
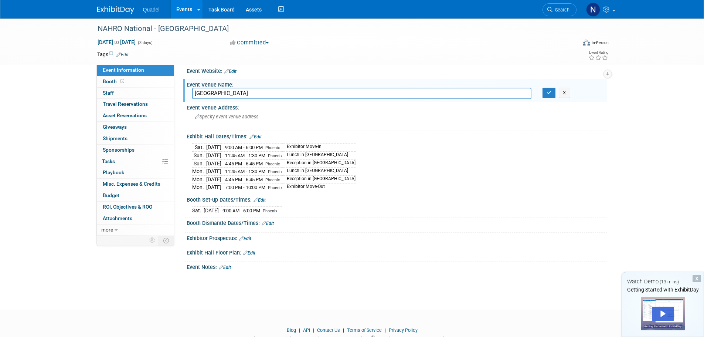
click at [272, 221] on link "Edit" at bounding box center [268, 223] width 12 height 5
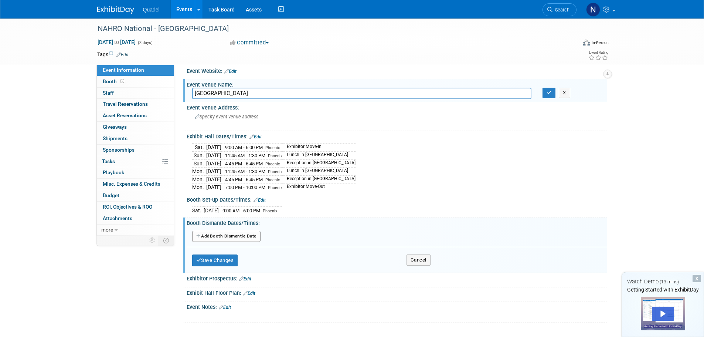
click at [220, 234] on button "Add Another Booth Dismantle Date" at bounding box center [226, 236] width 68 height 11
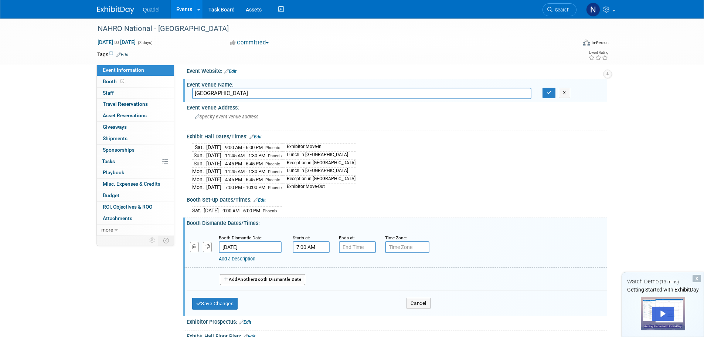
click at [319, 245] on input "7:00 AM" at bounding box center [311, 247] width 37 height 12
click at [375, 284] on button "AM" at bounding box center [374, 281] width 13 height 13
type input "7:00 PM"
click at [343, 247] on input "7:00 PM" at bounding box center [357, 247] width 37 height 12
click at [354, 267] on span at bounding box center [356, 265] width 13 height 13
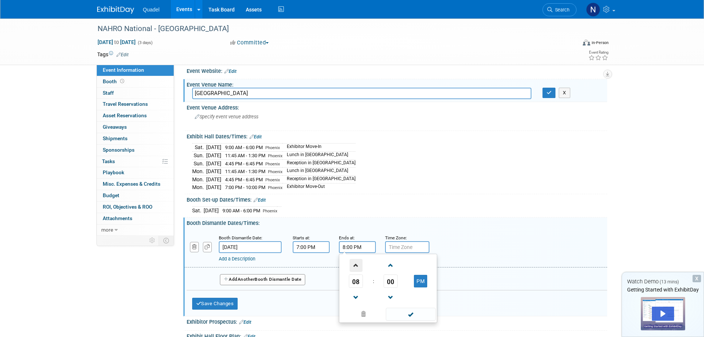
click at [354, 267] on span at bounding box center [356, 265] width 13 height 13
type input "10:00 PM"
click at [403, 312] on span at bounding box center [411, 314] width 50 height 13
click at [403, 244] on input "text" at bounding box center [407, 247] width 44 height 12
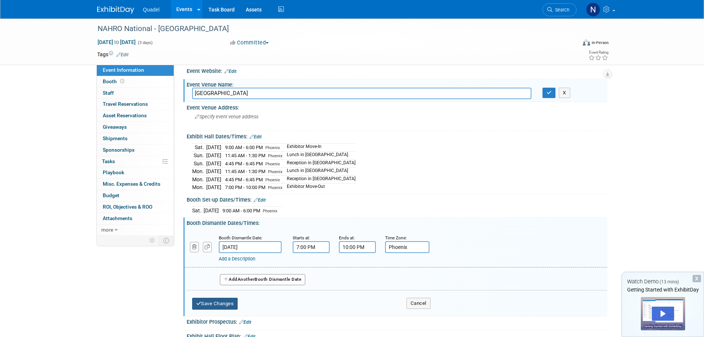
type input "Phoenix"
click at [232, 306] on button "Save Changes" at bounding box center [215, 304] width 46 height 12
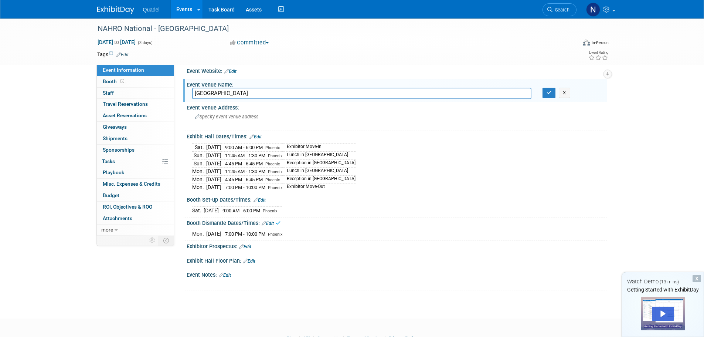
click at [257, 135] on link "Edit" at bounding box center [256, 136] width 12 height 5
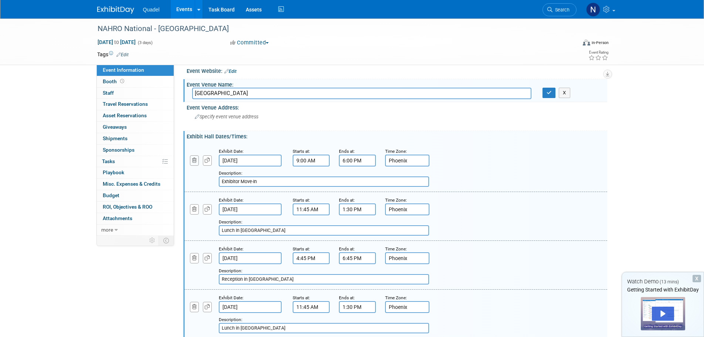
click at [191, 160] on button "button" at bounding box center [194, 160] width 9 height 10
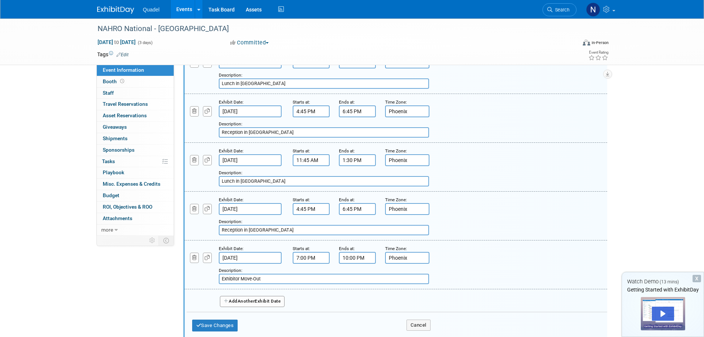
scroll to position [118, 0]
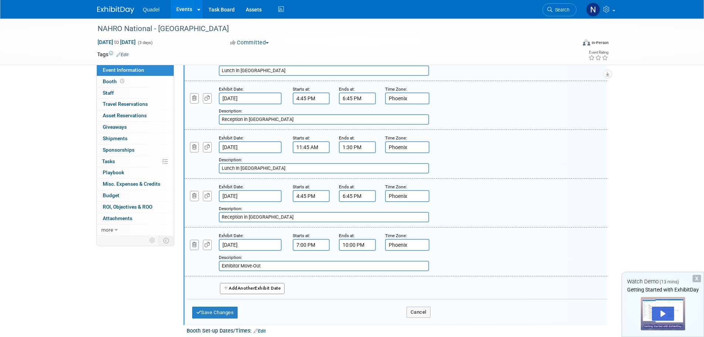
click at [192, 245] on icon "button" at bounding box center [194, 244] width 5 height 5
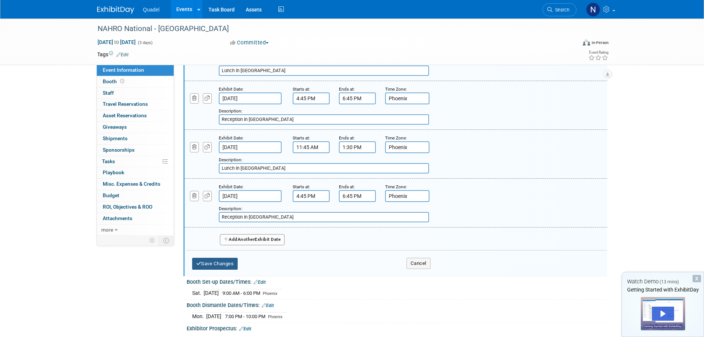
click at [201, 264] on button "Save Changes" at bounding box center [215, 264] width 46 height 12
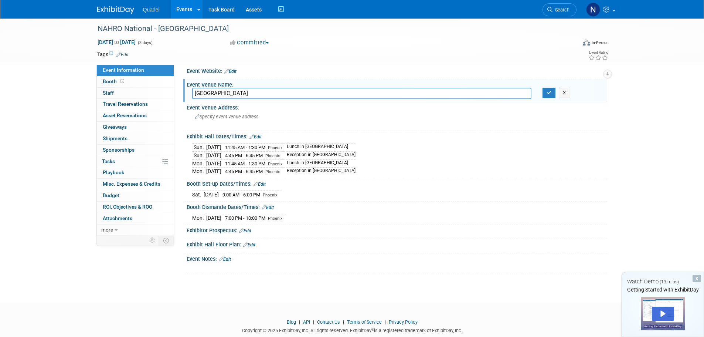
scroll to position [0, 0]
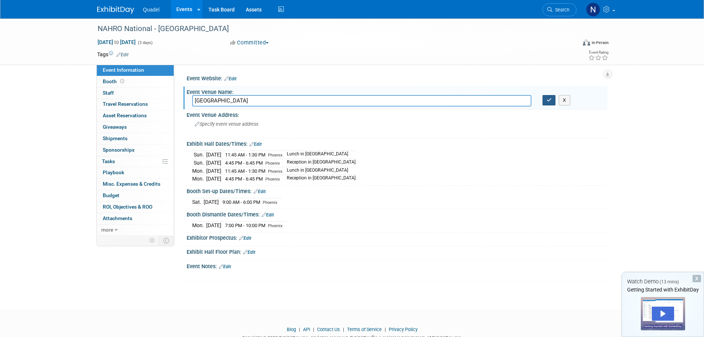
click at [549, 103] on button "button" at bounding box center [549, 100] width 13 height 10
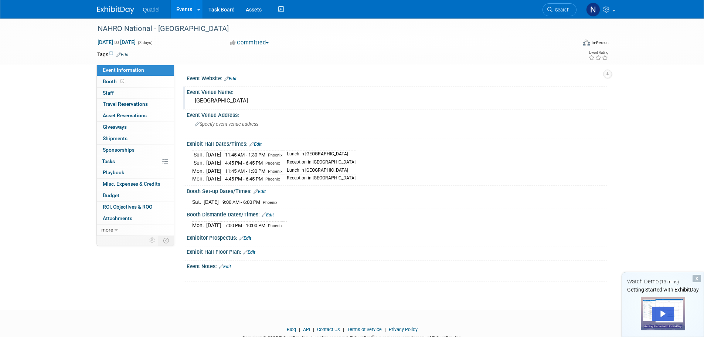
click at [254, 251] on link "Edit" at bounding box center [249, 252] width 12 height 5
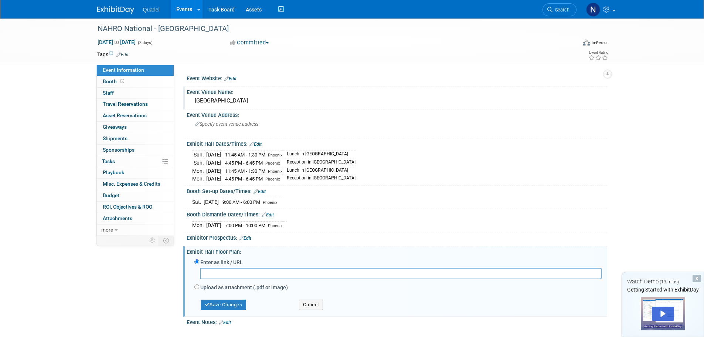
click at [225, 283] on div "Upload as attachment (.pdf or image)" at bounding box center [397, 288] width 407 height 10
click at [225, 286] on label "Upload as attachment (.pdf or image)" at bounding box center [244, 287] width 88 height 7
click at [199, 286] on input "Upload as attachment (.pdf or image)" at bounding box center [196, 286] width 5 height 5
radio input "true"
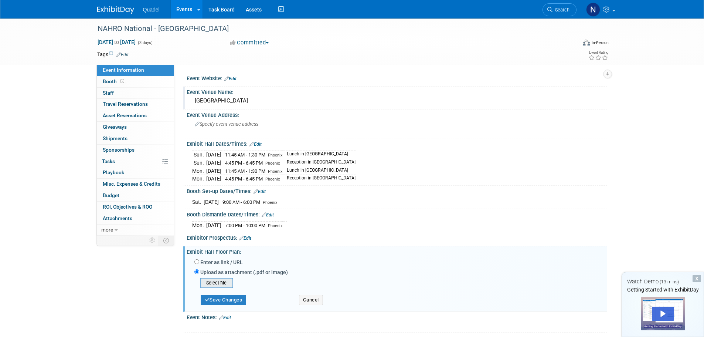
click at [225, 280] on input "file" at bounding box center [189, 282] width 88 height 9
click at [225, 298] on button "Save Changes" at bounding box center [224, 297] width 46 height 10
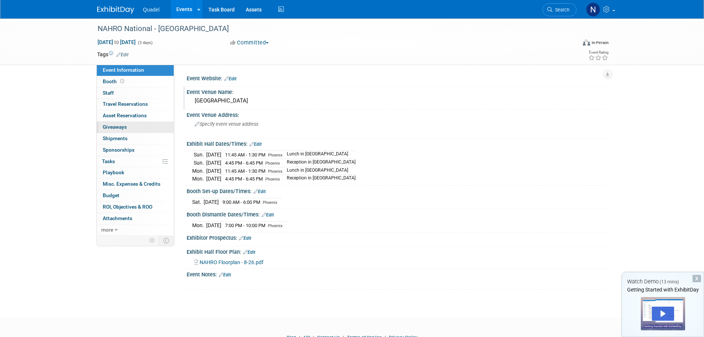
click at [115, 125] on span "Giveaways 0" at bounding box center [115, 127] width 24 height 6
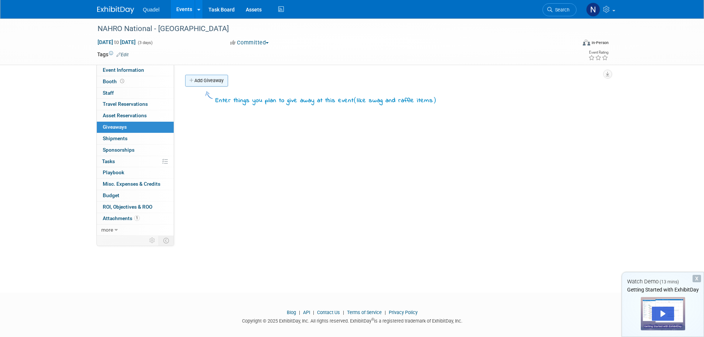
click at [218, 76] on link "Add Giveaway" at bounding box center [206, 81] width 43 height 12
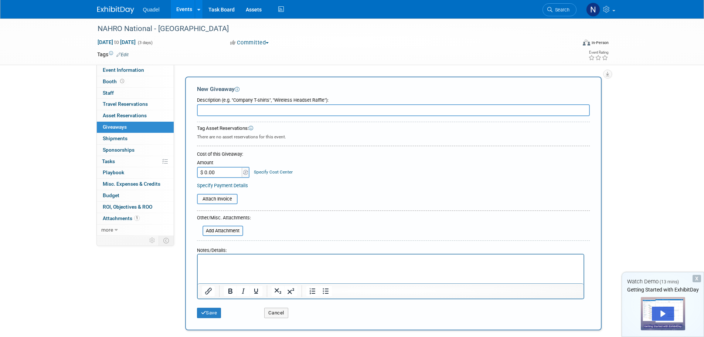
drag, startPoint x: 7, startPoint y: 170, endPoint x: 13, endPoint y: 168, distance: 6.7
click at [7, 170] on div "NAHRO National - Phoenix Sep 27, 2025 to Sep 29, 2025 (3 days) Sep 27, 2025 to …" at bounding box center [352, 182] width 704 height 329
click at [107, 85] on link "Booth" at bounding box center [135, 81] width 77 height 11
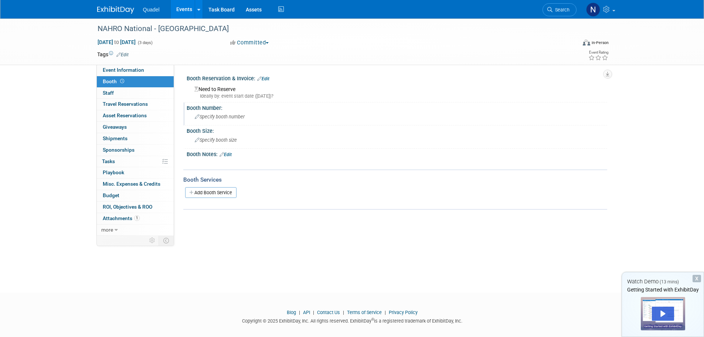
click at [197, 115] on icon at bounding box center [197, 117] width 5 height 5
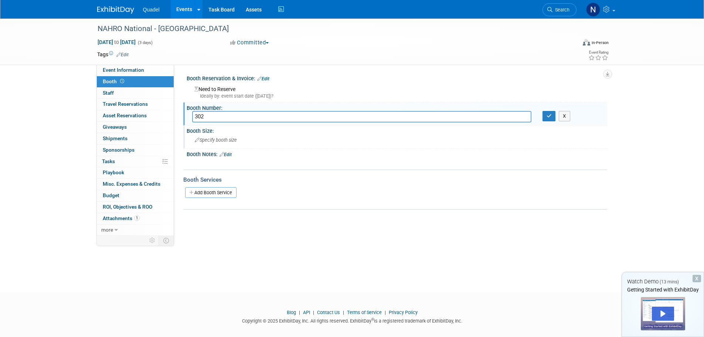
type input "302"
click at [197, 141] on icon at bounding box center [197, 140] width 5 height 5
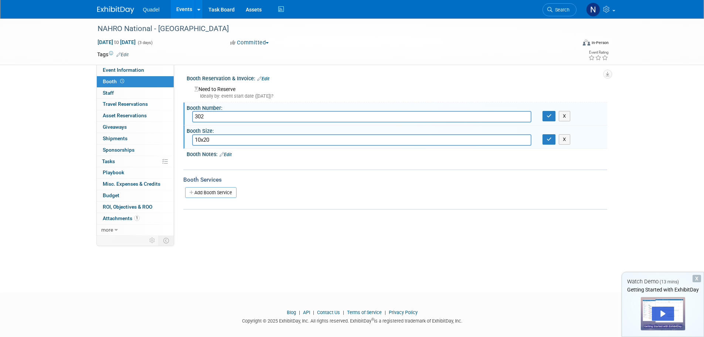
type input "10x20"
click at [288, 156] on div "Booth Notes: Edit" at bounding box center [397, 154] width 421 height 10
click at [552, 140] on icon "button" at bounding box center [549, 139] width 5 height 5
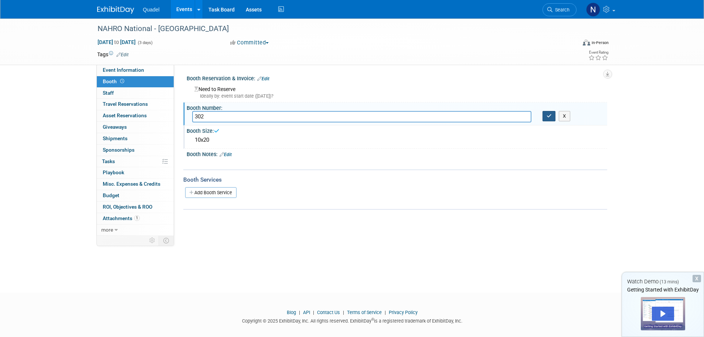
click at [548, 119] on button "button" at bounding box center [549, 116] width 13 height 10
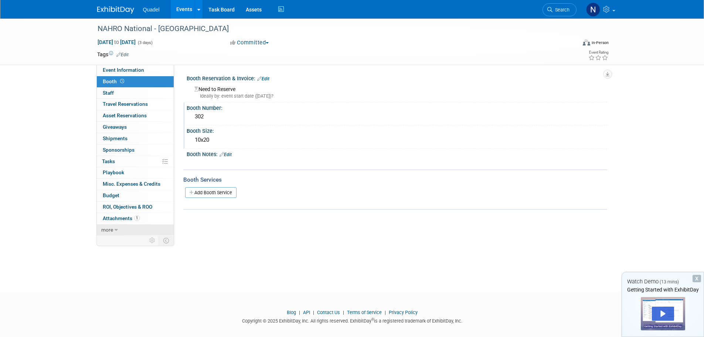
click at [120, 231] on link "more" at bounding box center [135, 229] width 77 height 11
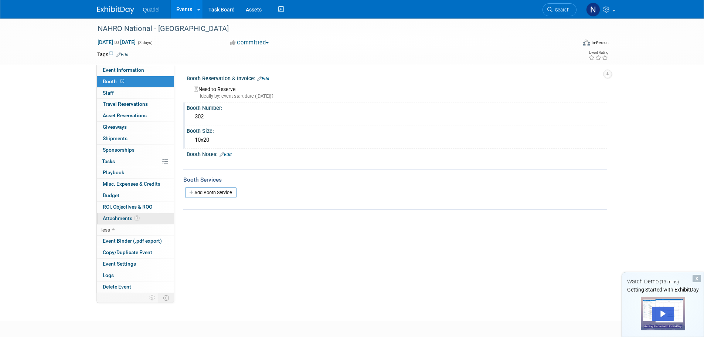
click at [118, 218] on span "Attachments 1" at bounding box center [121, 218] width 37 height 6
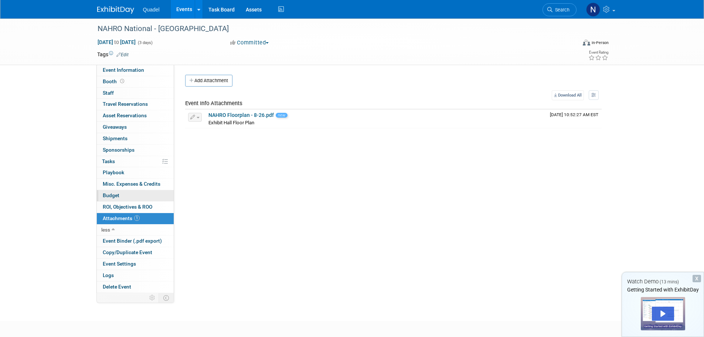
click at [116, 198] on span "Budget" at bounding box center [111, 195] width 17 height 6
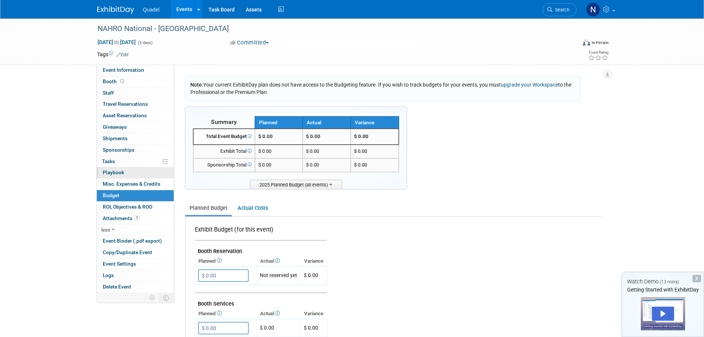
click at [116, 173] on span "Playbook 0" at bounding box center [113, 172] width 21 height 6
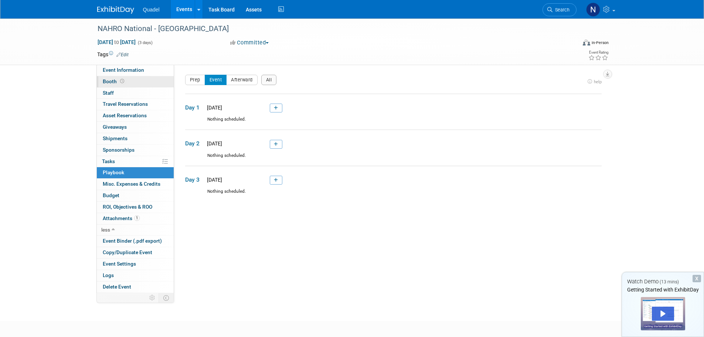
click at [105, 79] on span "Booth" at bounding box center [114, 81] width 23 height 6
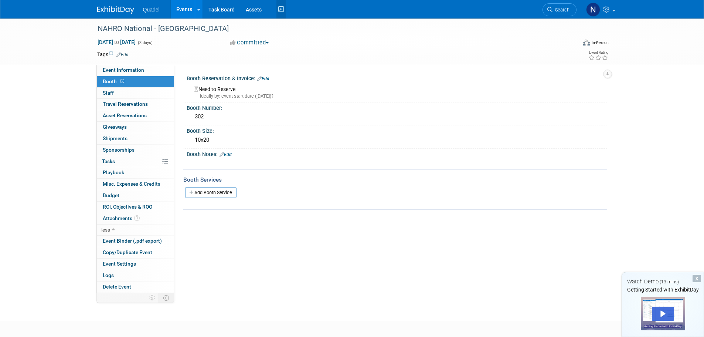
click at [280, 9] on icon at bounding box center [280, 9] width 9 height 11
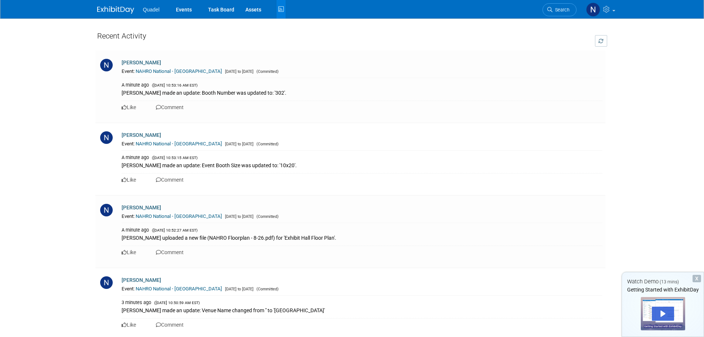
click at [119, 10] on img at bounding box center [115, 9] width 37 height 7
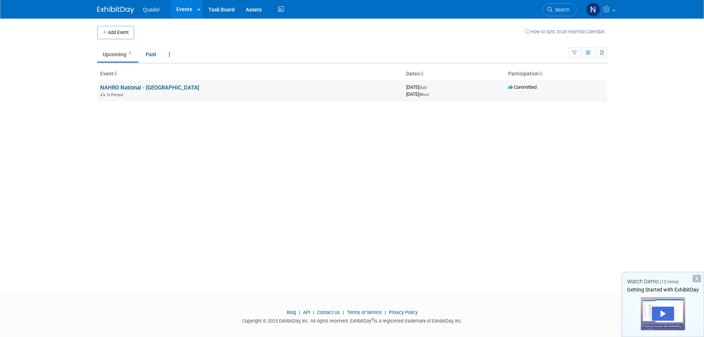
click at [121, 87] on link "NAHRO National - [GEOGRAPHIC_DATA]" at bounding box center [149, 87] width 99 height 7
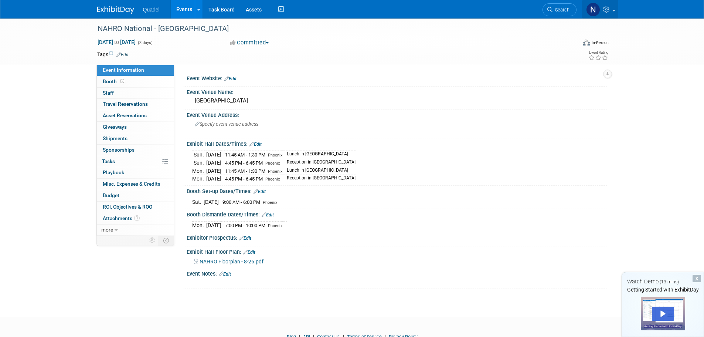
click at [598, 10] on img at bounding box center [593, 10] width 14 height 14
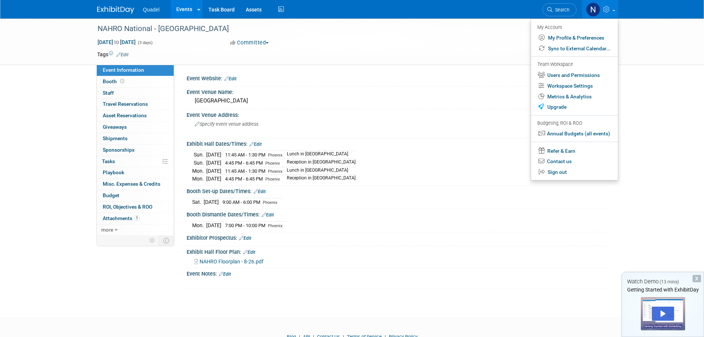
click at [485, 162] on div "[DATE] 11:45 AM - 1:30 PM [GEOGRAPHIC_DATA] Lunch in [GEOGRAPHIC_DATA] [DATE] 4…" at bounding box center [397, 166] width 410 height 34
